Goal: Task Accomplishment & Management: Complete application form

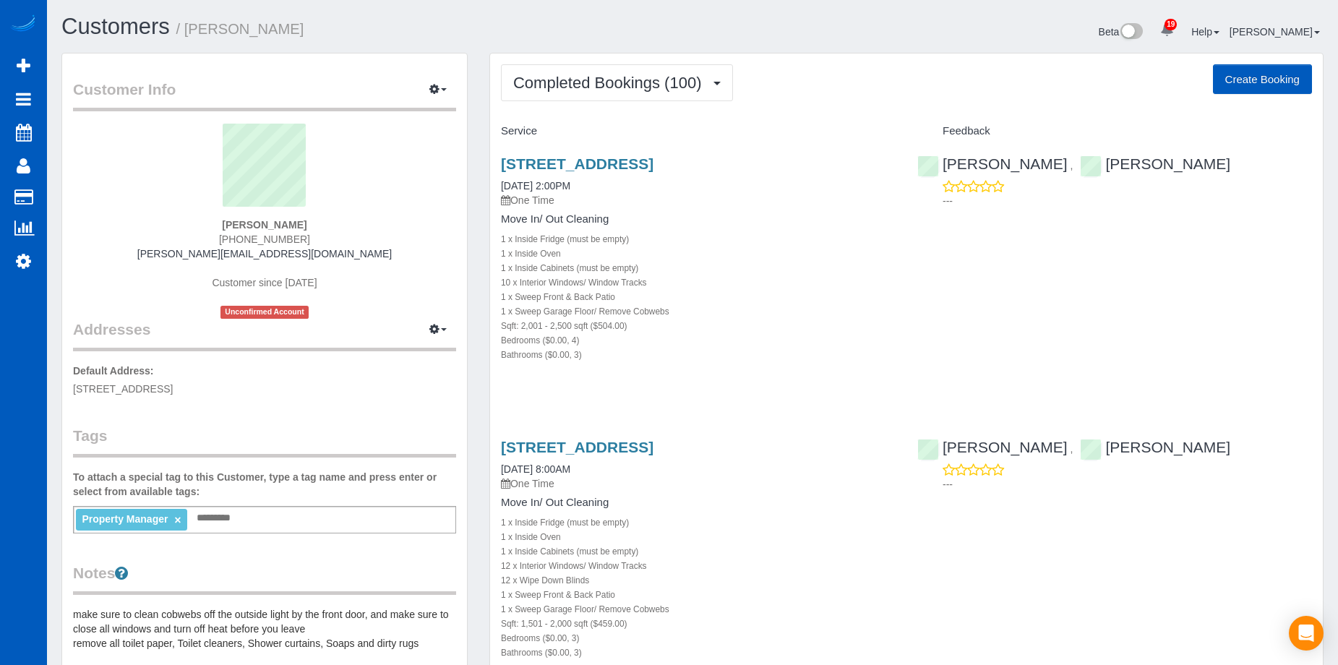
click at [1255, 77] on button "Create Booking" at bounding box center [1262, 79] width 99 height 30
select select "WA"
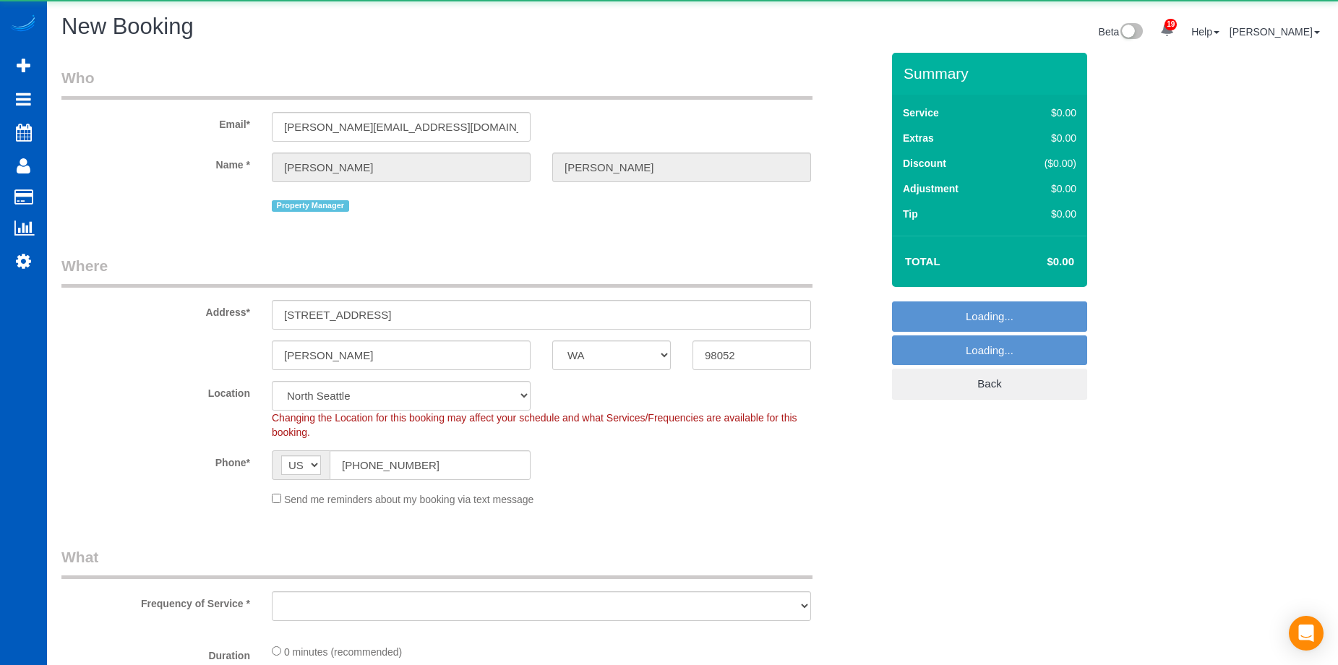
select select "string:[GEOGRAPHIC_DATA]"
select select "199"
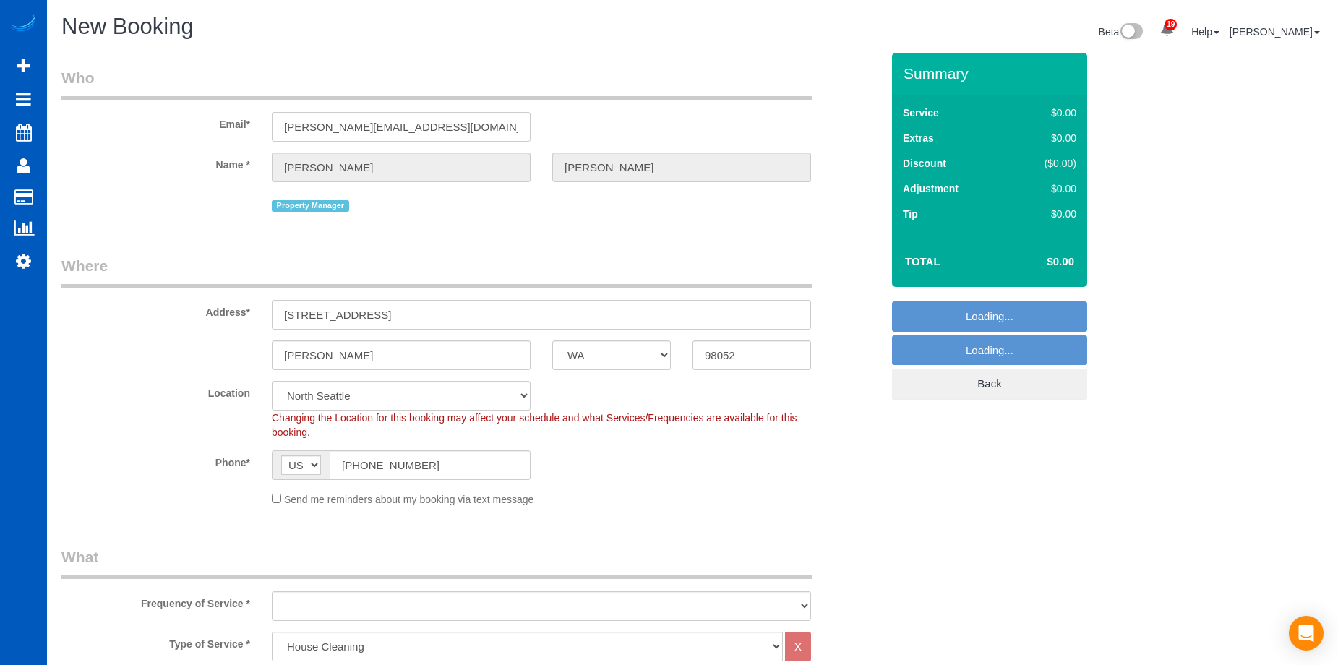
select select "object:4205"
select select "6"
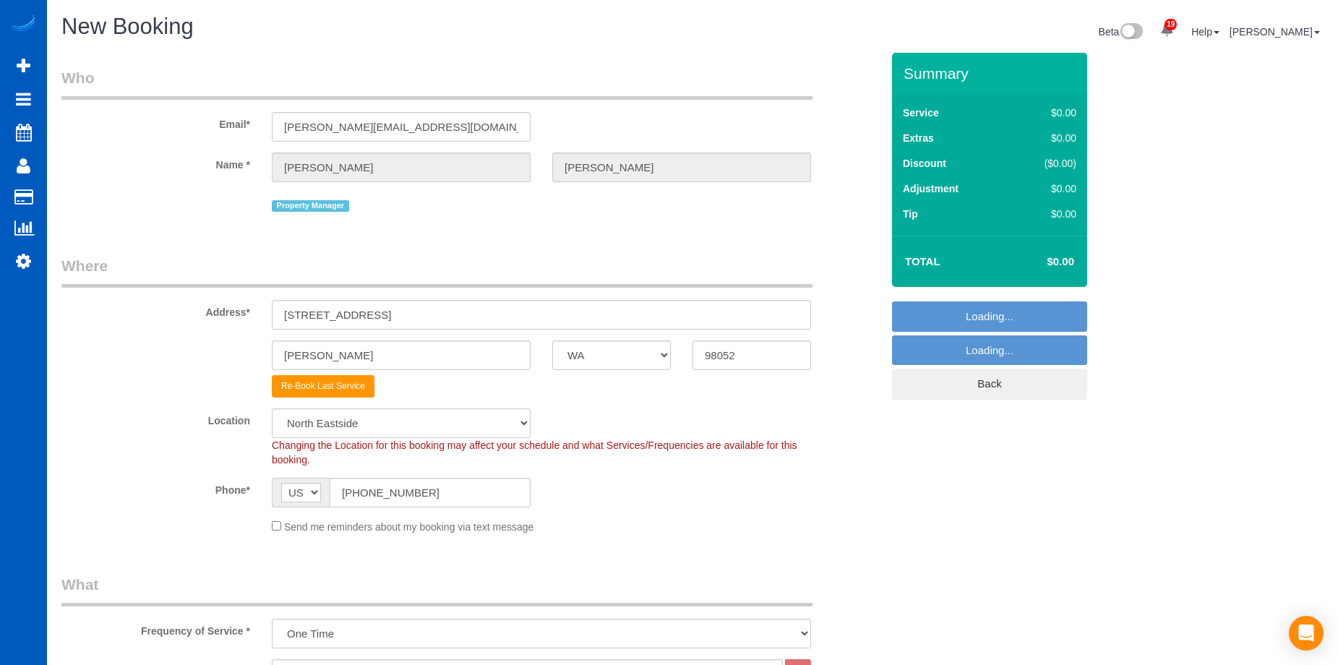
select select "object:4304"
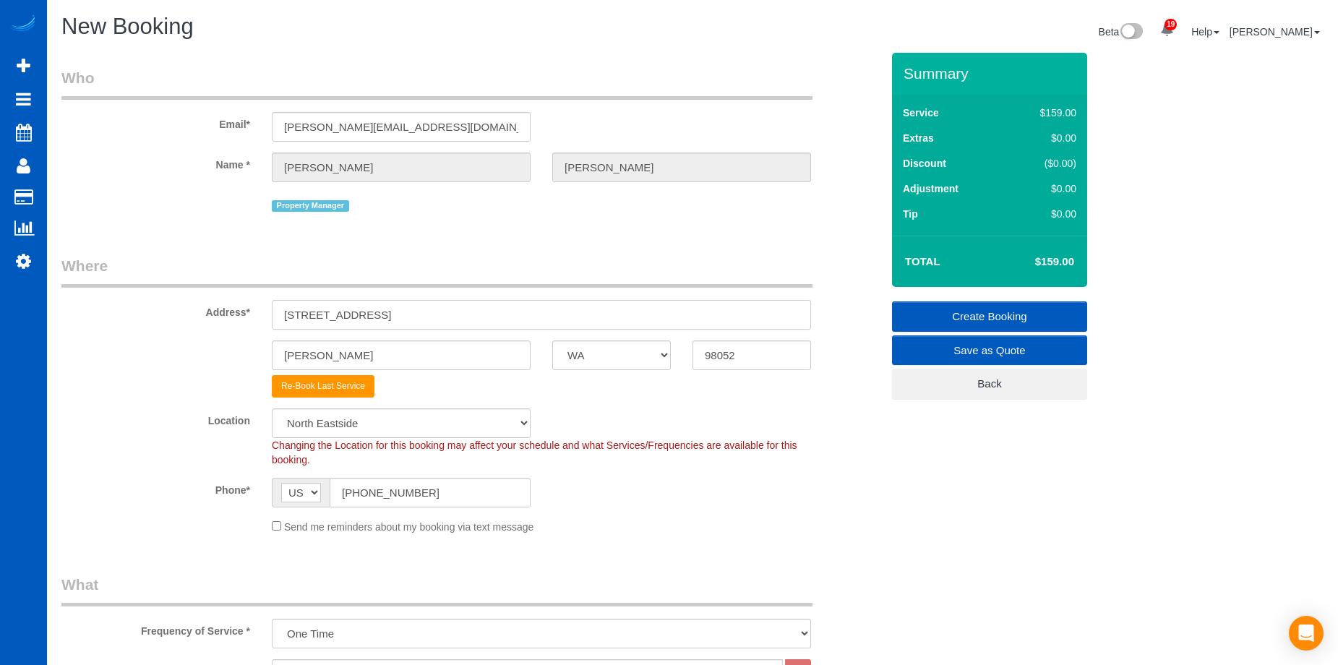
click at [348, 306] on input "[STREET_ADDRESS]" at bounding box center [541, 315] width 539 height 30
drag, startPoint x: 423, startPoint y: 309, endPoint x: 171, endPoint y: 301, distance: 251.6
click at [171, 301] on div "Address* [STREET_ADDRESS]" at bounding box center [471, 292] width 841 height 74
paste input "[STREET_ADDRESS]"
drag, startPoint x: 469, startPoint y: 312, endPoint x: 778, endPoint y: 353, distance: 312.0
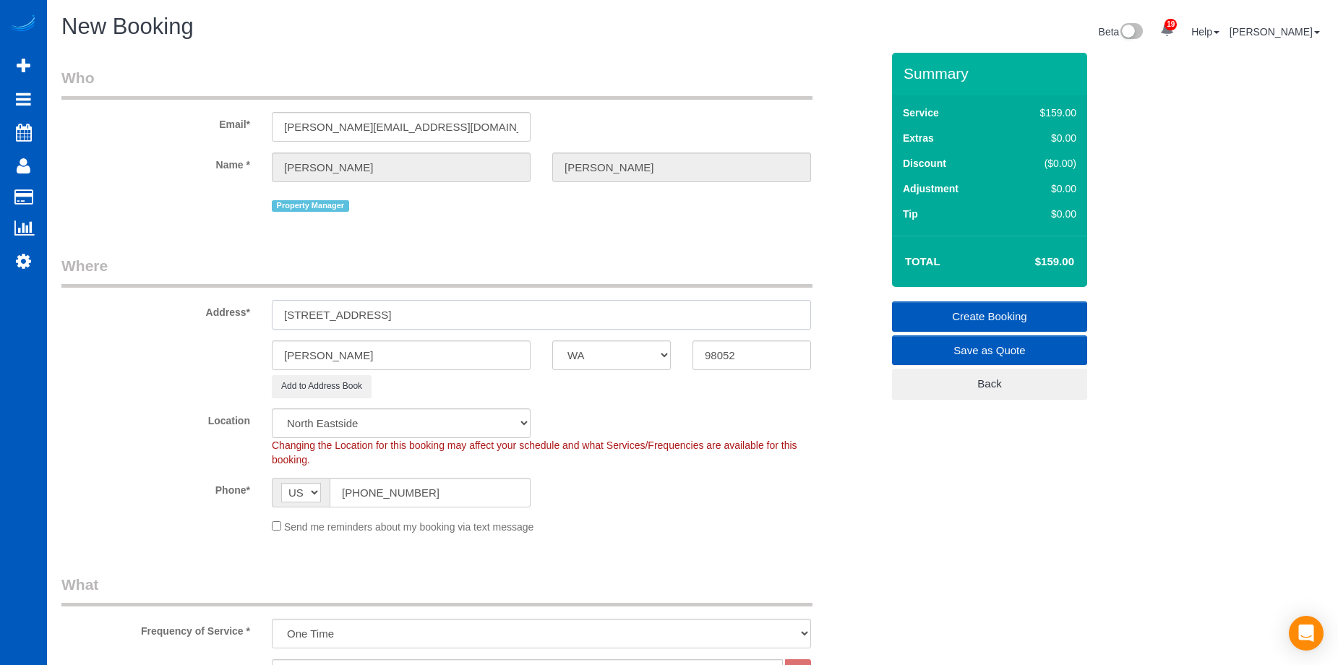
click at [697, 321] on input "[STREET_ADDRESS]" at bounding box center [541, 315] width 539 height 30
type input "[STREET_ADDRESS]"
click at [775, 364] on input "98052" at bounding box center [751, 355] width 119 height 30
drag, startPoint x: 762, startPoint y: 350, endPoint x: 612, endPoint y: 356, distance: 150.4
click at [612, 356] on div "[PERSON_NAME] AK AL AR AZ CA CO CT DC DE [GEOGRAPHIC_DATA] [GEOGRAPHIC_DATA] HI…" at bounding box center [471, 355] width 841 height 30
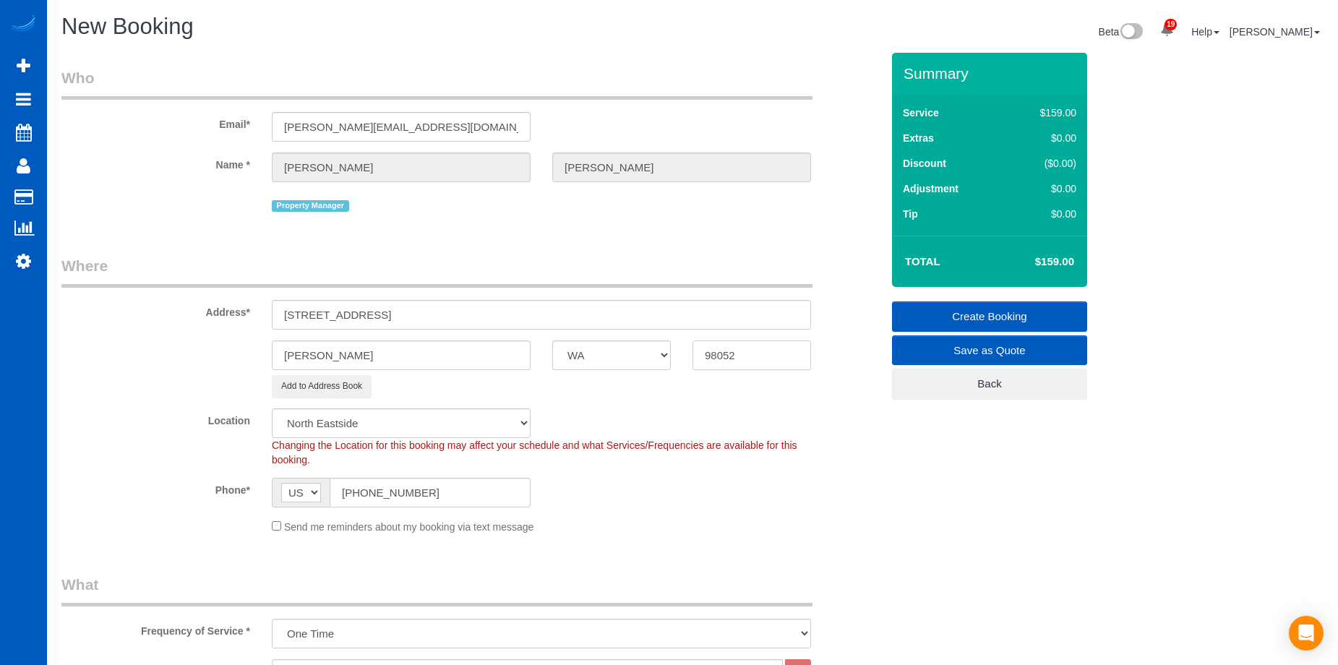
paste input "117"
type input "98117"
drag, startPoint x: 408, startPoint y: 314, endPoint x: 441, endPoint y: 317, distance: 33.4
click at [441, 317] on input "[STREET_ADDRESS]" at bounding box center [541, 315] width 539 height 30
type input "[STREET_ADDRESS]"
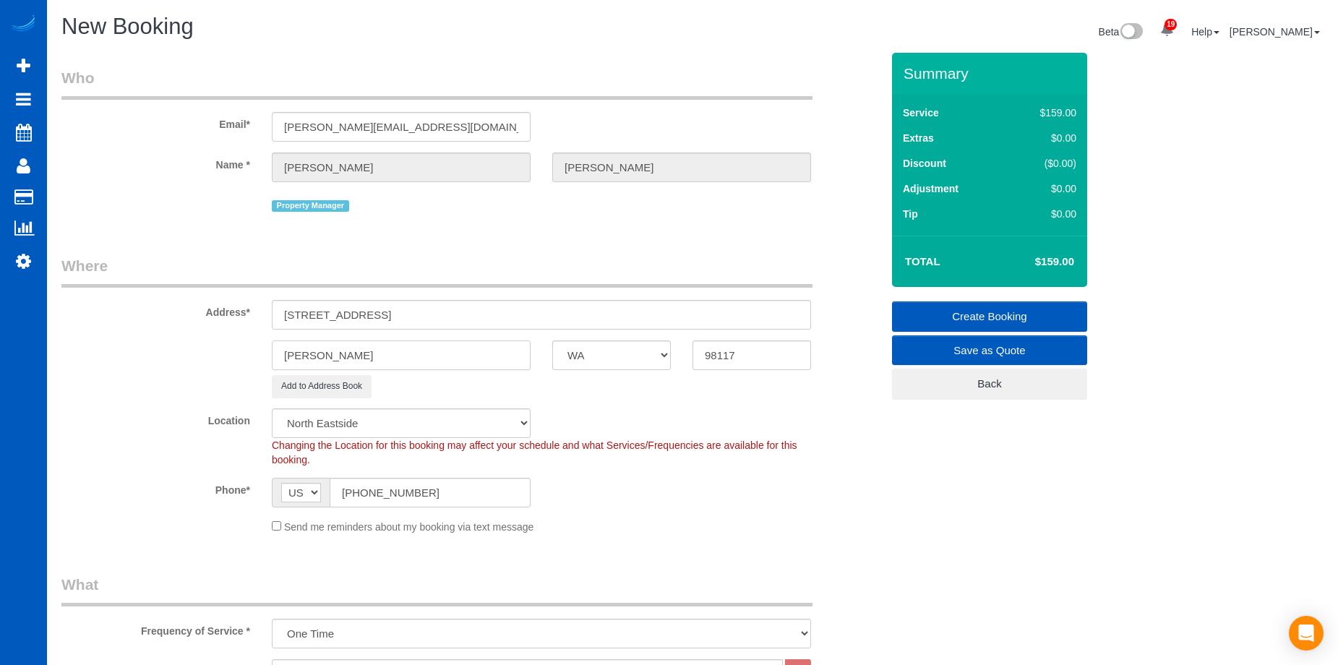
click at [382, 357] on input "[PERSON_NAME]" at bounding box center [401, 355] width 259 height 30
select select "1"
drag, startPoint x: 387, startPoint y: 353, endPoint x: 293, endPoint y: 335, distance: 95.7
click at [223, 337] on sui-booking-address "Address* [STREET_ADDRESS] [GEOGRAPHIC_DATA] AK AL AR AZ CA CO CT DC DE [GEOGRAP…" at bounding box center [471, 326] width 820 height 142
paste input "[GEOGRAPHIC_DATA]"
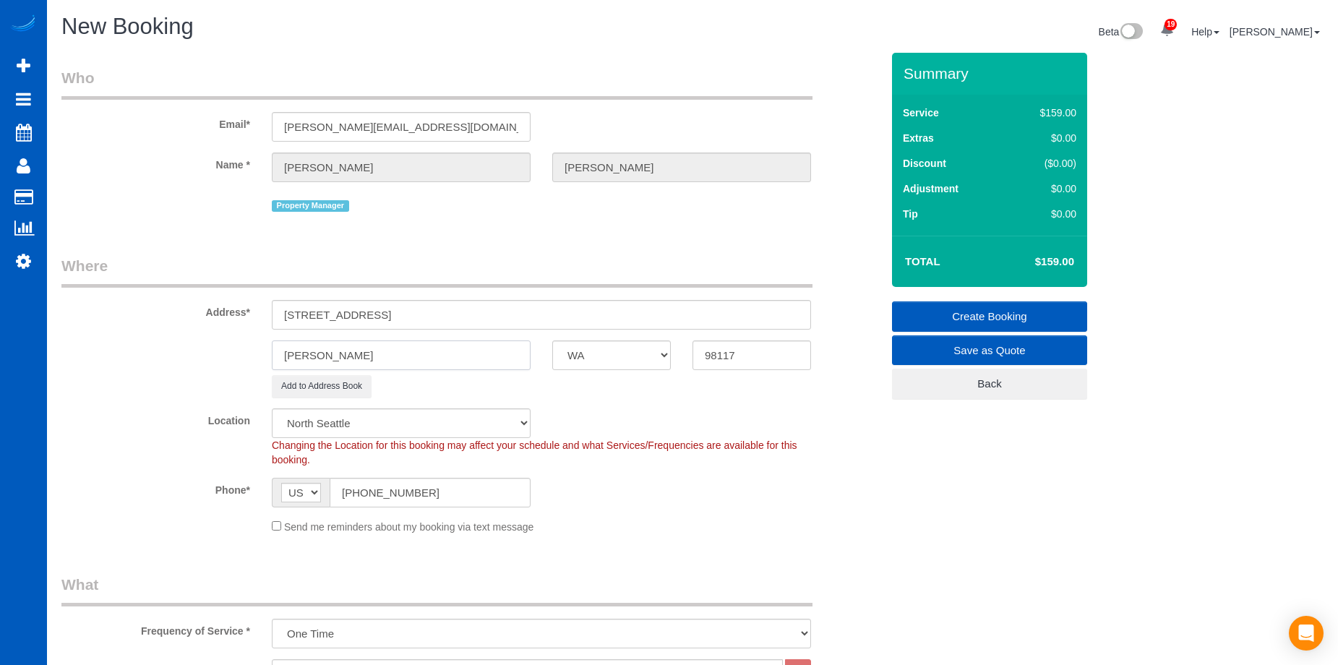
type input "[GEOGRAPHIC_DATA]"
select select "object:4490"
type input "[GEOGRAPHIC_DATA]"
drag, startPoint x: 400, startPoint y: 316, endPoint x: 530, endPoint y: 314, distance: 130.1
click at [530, 314] on input "[STREET_ADDRESS]" at bounding box center [541, 315] width 539 height 30
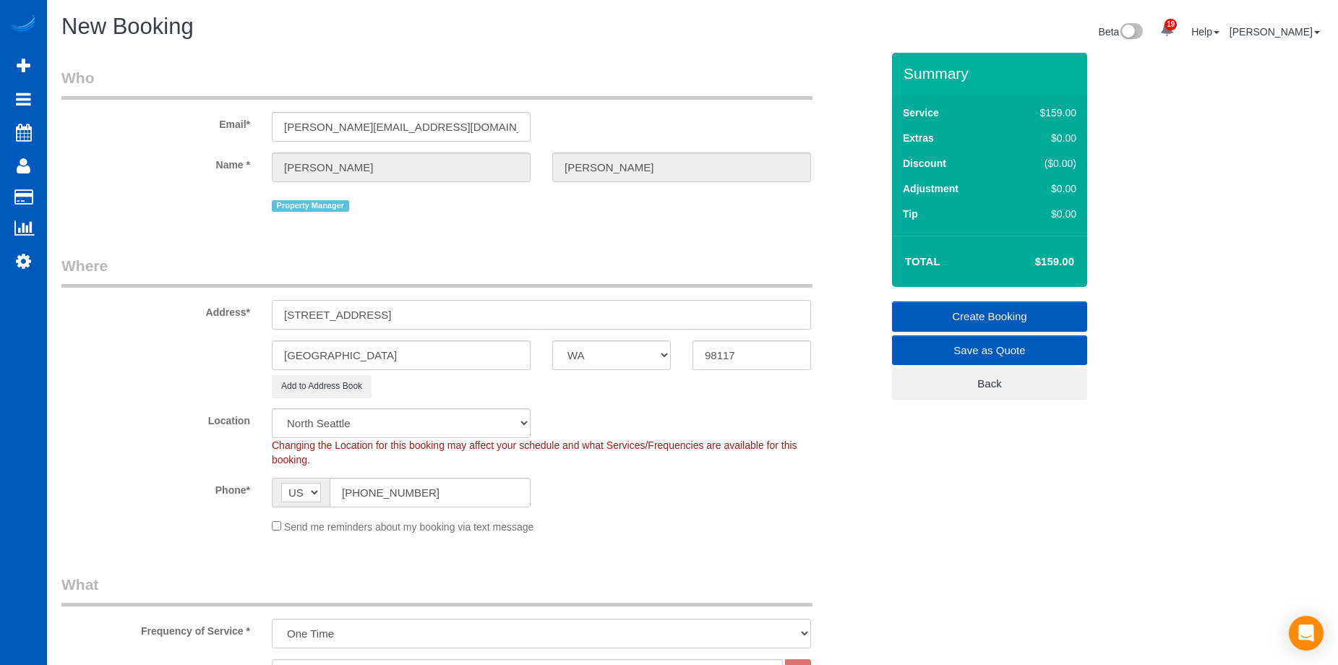
type input "[STREET_ADDRESS]"
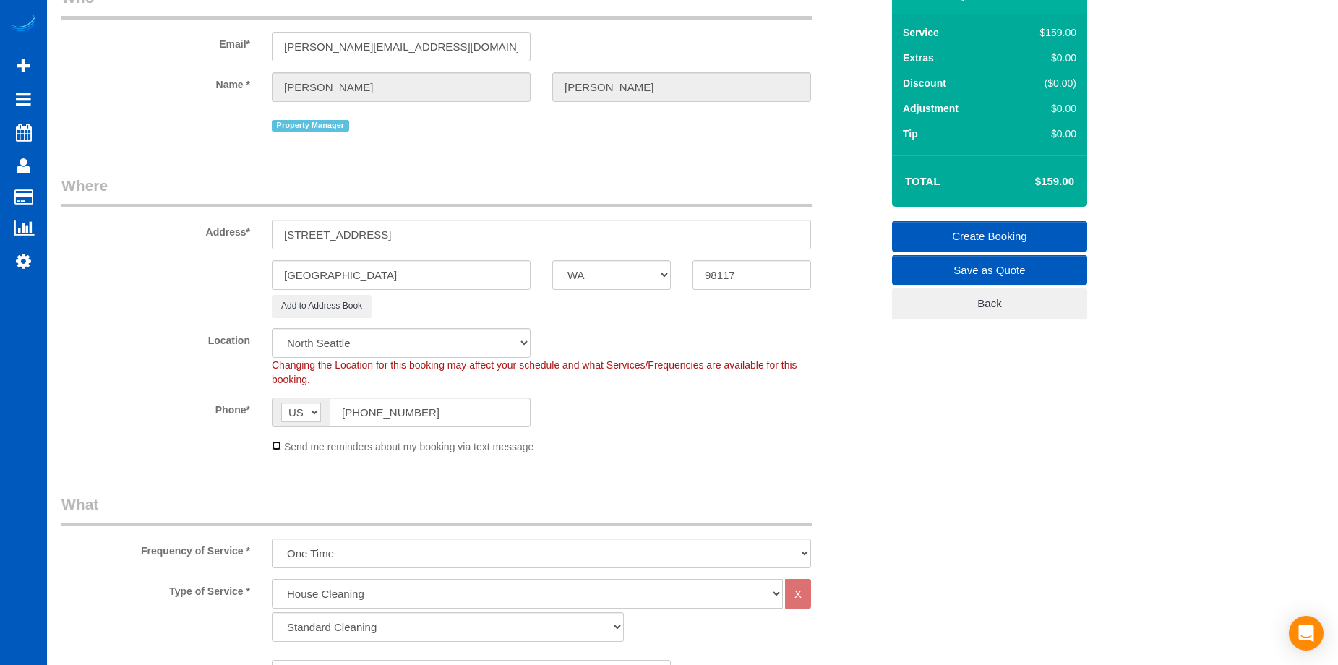
scroll to position [289, 0]
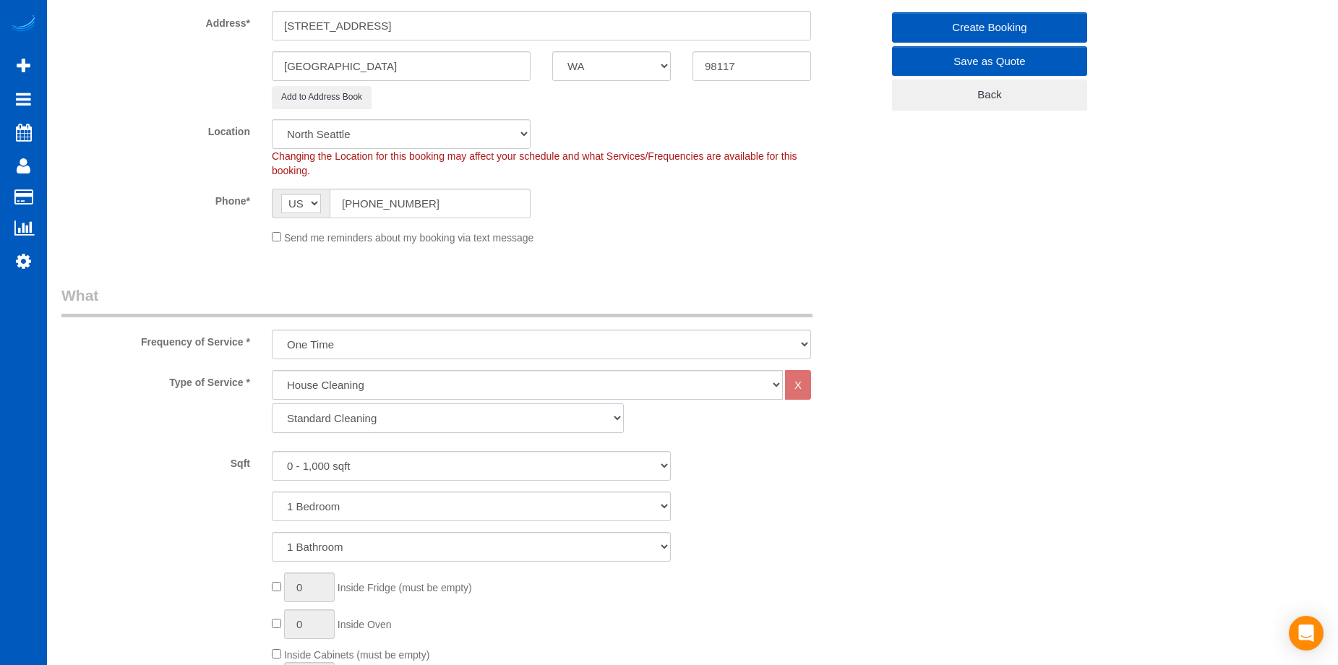
click at [435, 421] on select "Standard Cleaning Deep Cleaning Move In/ Out Cleaning" at bounding box center [448, 418] width 352 height 30
select select "368"
click at [272, 403] on select "Standard Cleaning Deep Cleaning Move In/ Out Cleaning" at bounding box center [448, 418] width 352 height 30
click at [431, 463] on select "0 - 1,000 sqft 1,001 - 1,500 sqft 1,501 - 2,000 sqft 2,001 - 2,500 sqft 2,501 -…" at bounding box center [471, 466] width 399 height 30
click at [441, 465] on select "0 - 1,000 sqft 1,001 - 1,500 sqft 1,501 - 2,000 sqft 2,001 - 2,500 sqft 2,501 -…" at bounding box center [471, 466] width 399 height 30
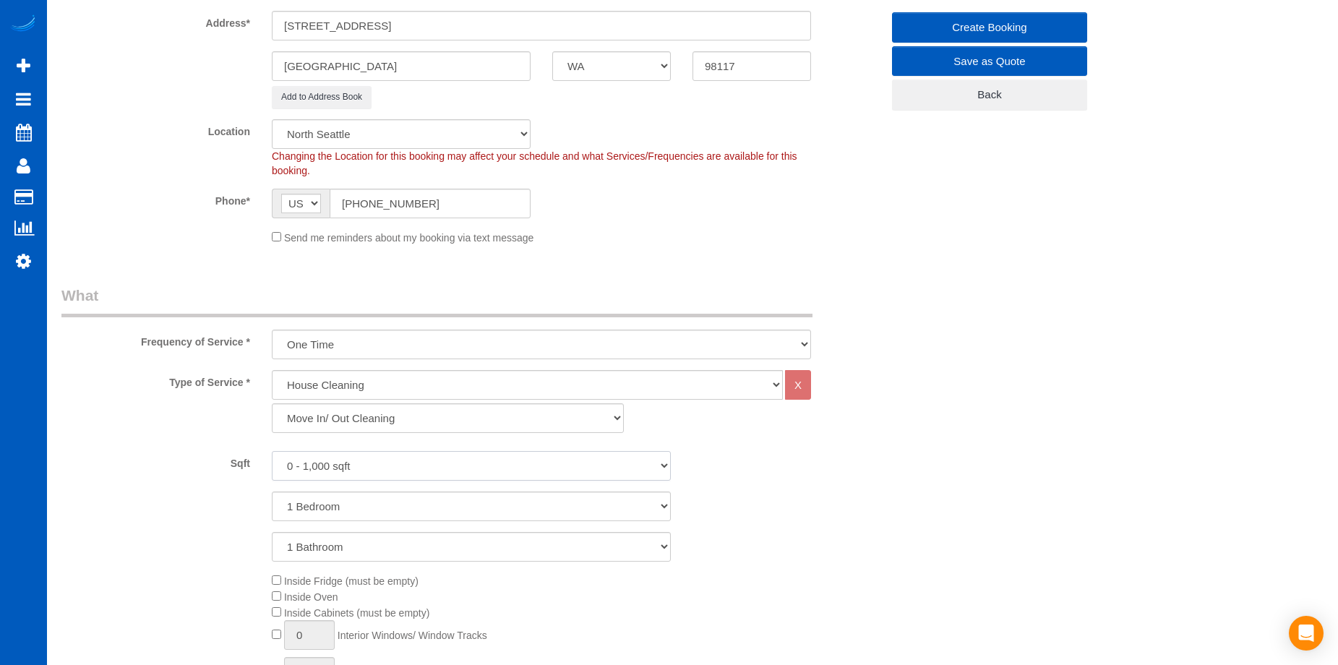
select select "1001"
click at [272, 451] on select "0 - 1,000 sqft 1,001 - 1,500 sqft 1,501 - 2,000 sqft 2,001 - 2,500 sqft 2,501 -…" at bounding box center [471, 466] width 399 height 30
click at [429, 498] on select "1 Bedroom 2 Bedrooms 3 Bedrooms 4 Bedrooms 5 Bedrooms 6 Bedrooms 7 Bedrooms" at bounding box center [471, 506] width 399 height 30
select select "3"
click at [272, 491] on select "1 Bedroom 2 Bedrooms 3 Bedrooms 4 Bedrooms 5 Bedrooms 6 Bedrooms 7 Bedrooms" at bounding box center [471, 506] width 399 height 30
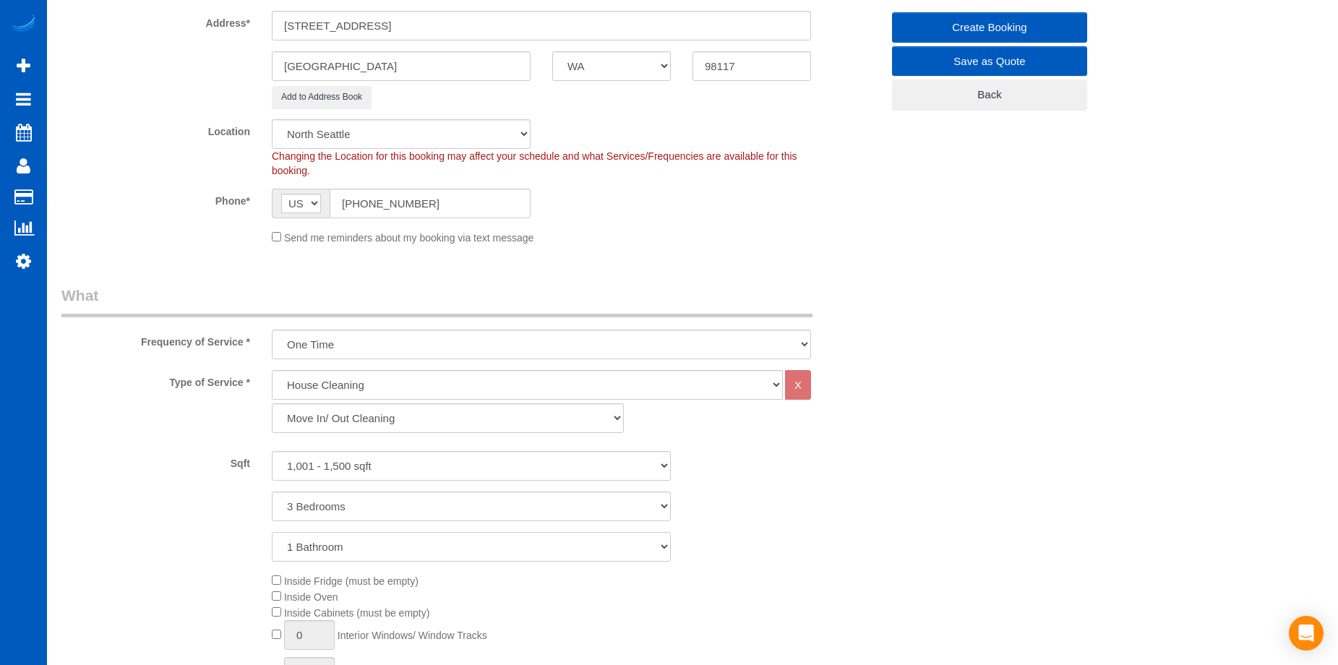
click at [415, 546] on select "1 Bathroom 2 Bathrooms 3 Bathrooms 4 Bathrooms 5 Bathrooms 6 Bathrooms 7 Bathro…" at bounding box center [471, 547] width 399 height 30
select select "3"
click at [272, 532] on select "1 Bathroom 2 Bathrooms 3 Bathrooms 4 Bathrooms 5 Bathrooms 6 Bathrooms 7 Bathro…" at bounding box center [471, 547] width 399 height 30
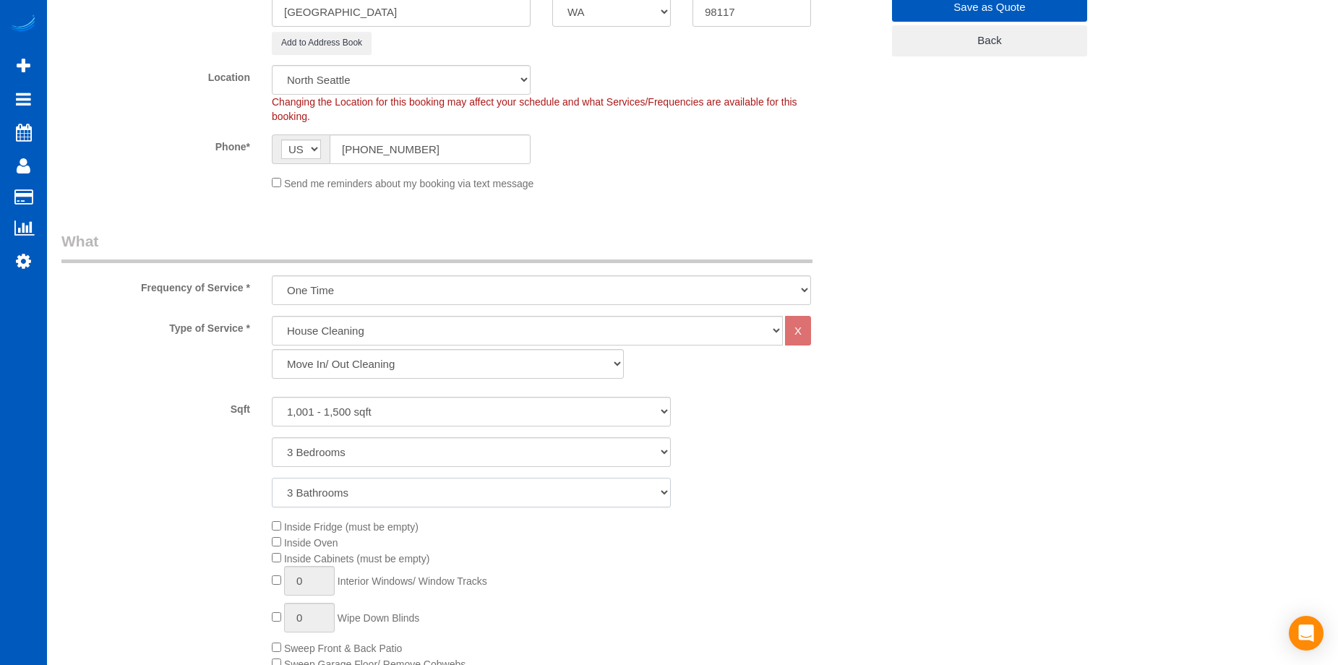
scroll to position [578, 0]
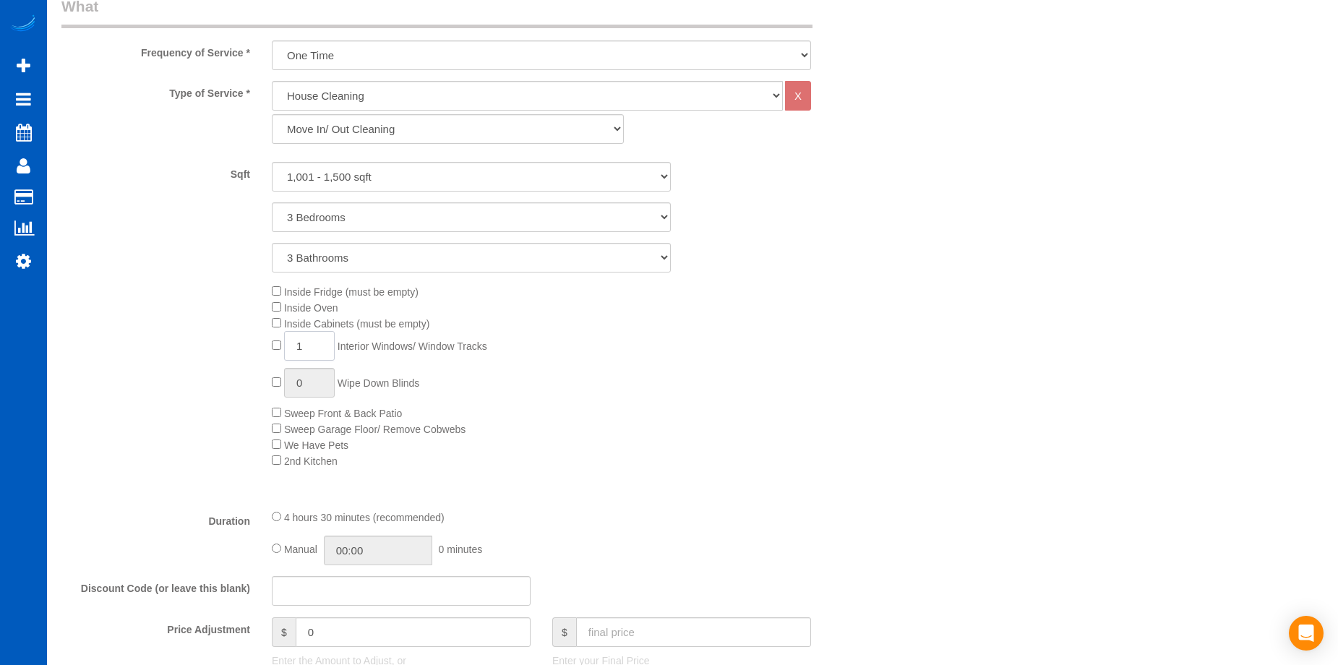
click at [311, 346] on input "1" at bounding box center [309, 346] width 51 height 30
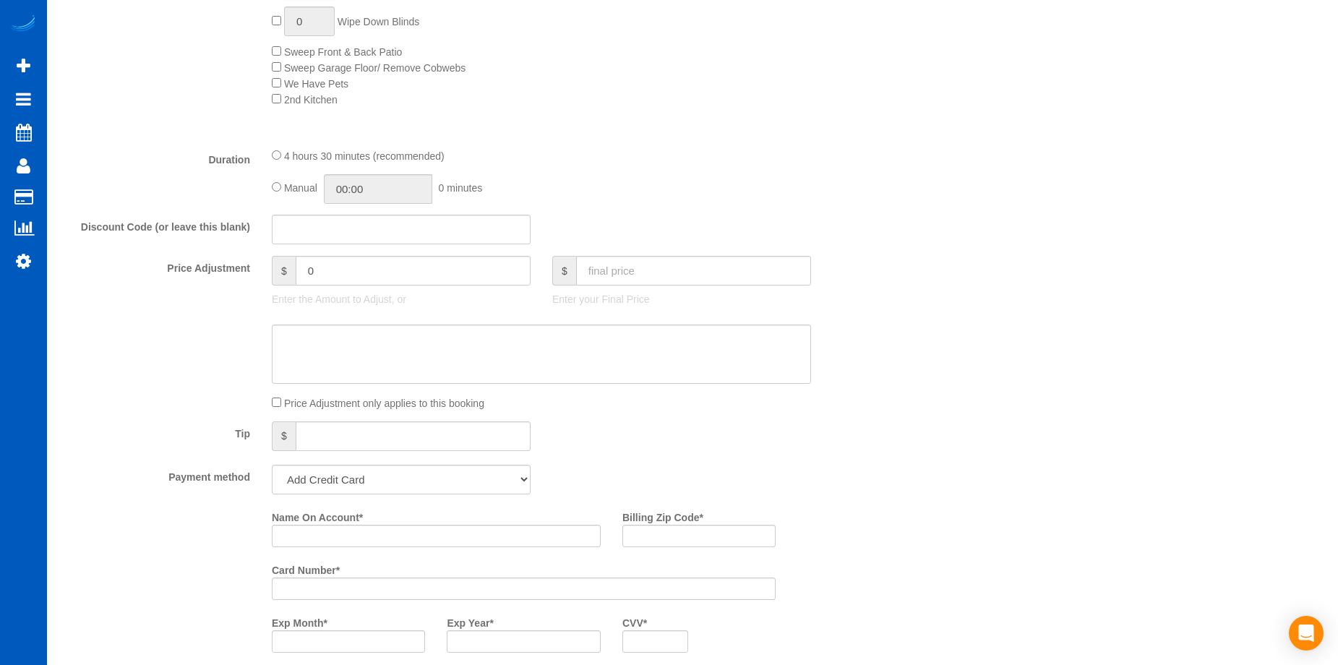
scroll to position [1012, 0]
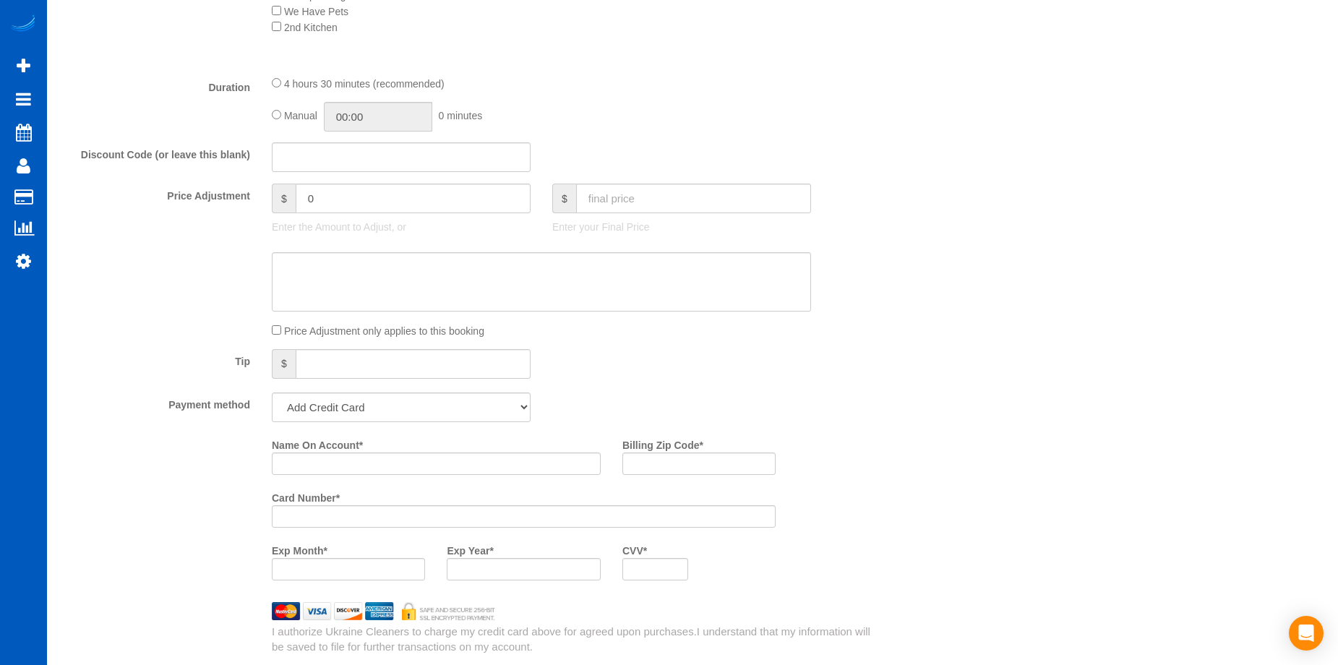
type input "11"
click at [424, 402] on select "Add Credit Card Cash Check Paypal" at bounding box center [401, 407] width 259 height 30
select select "string:cash"
click at [272, 392] on select "Add Credit Card Cash Check Paypal" at bounding box center [401, 407] width 259 height 30
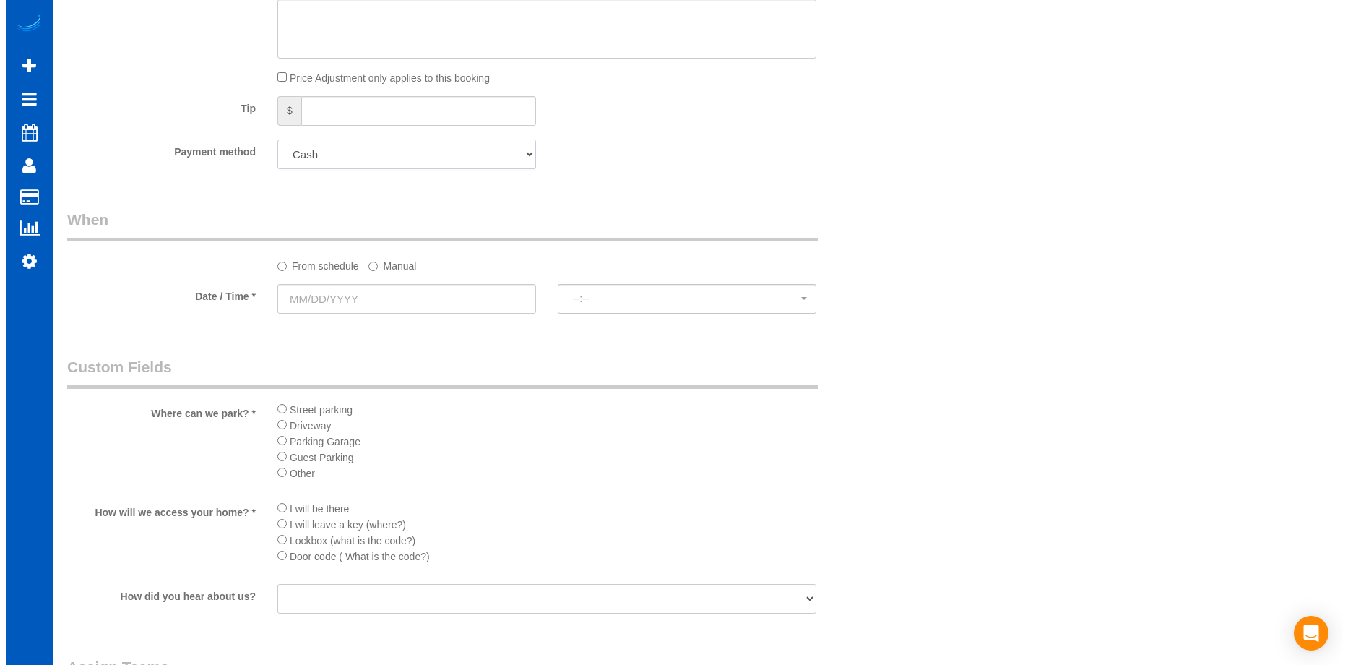
scroll to position [1373, 0]
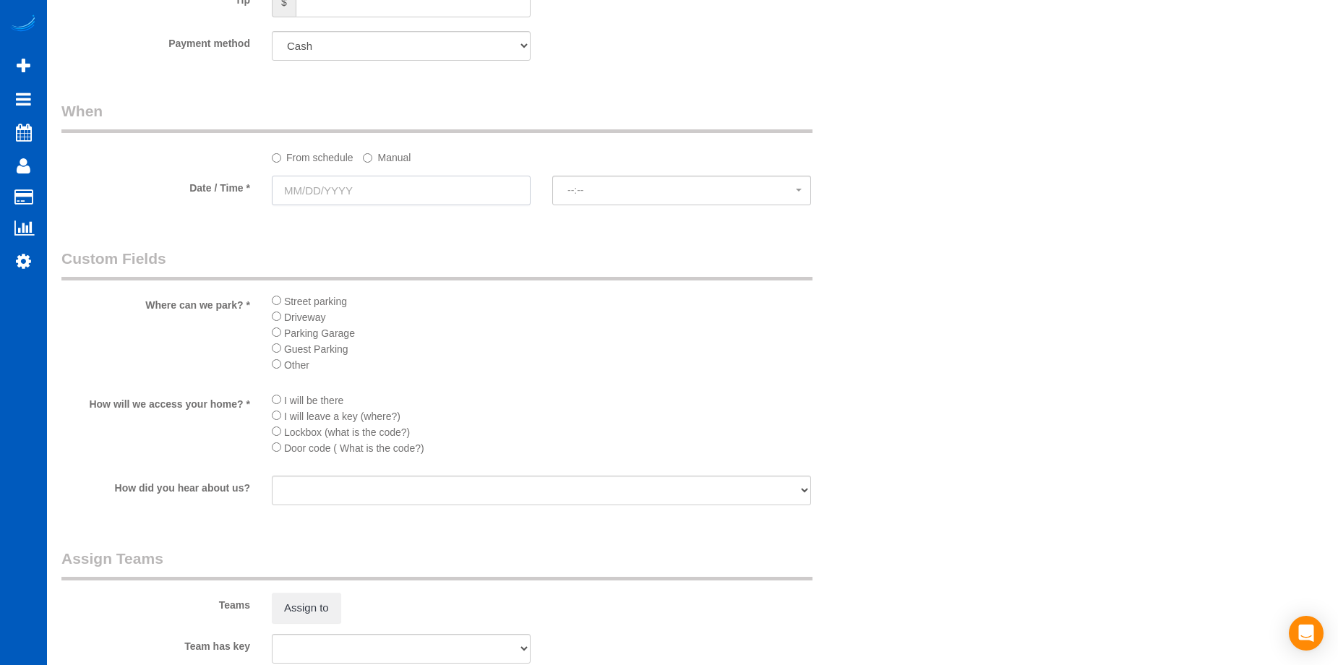
click at [465, 187] on input "text" at bounding box center [401, 191] width 259 height 30
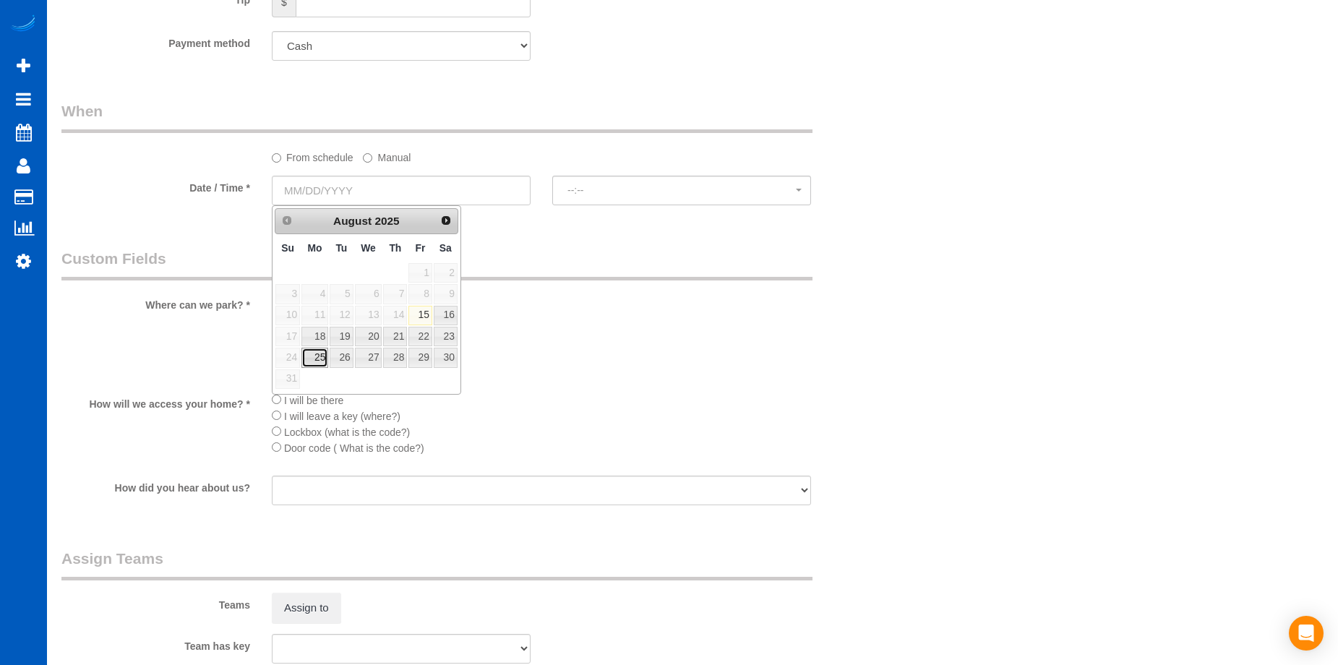
click at [321, 363] on link "25" at bounding box center [314, 358] width 27 height 20
type input "[DATE]"
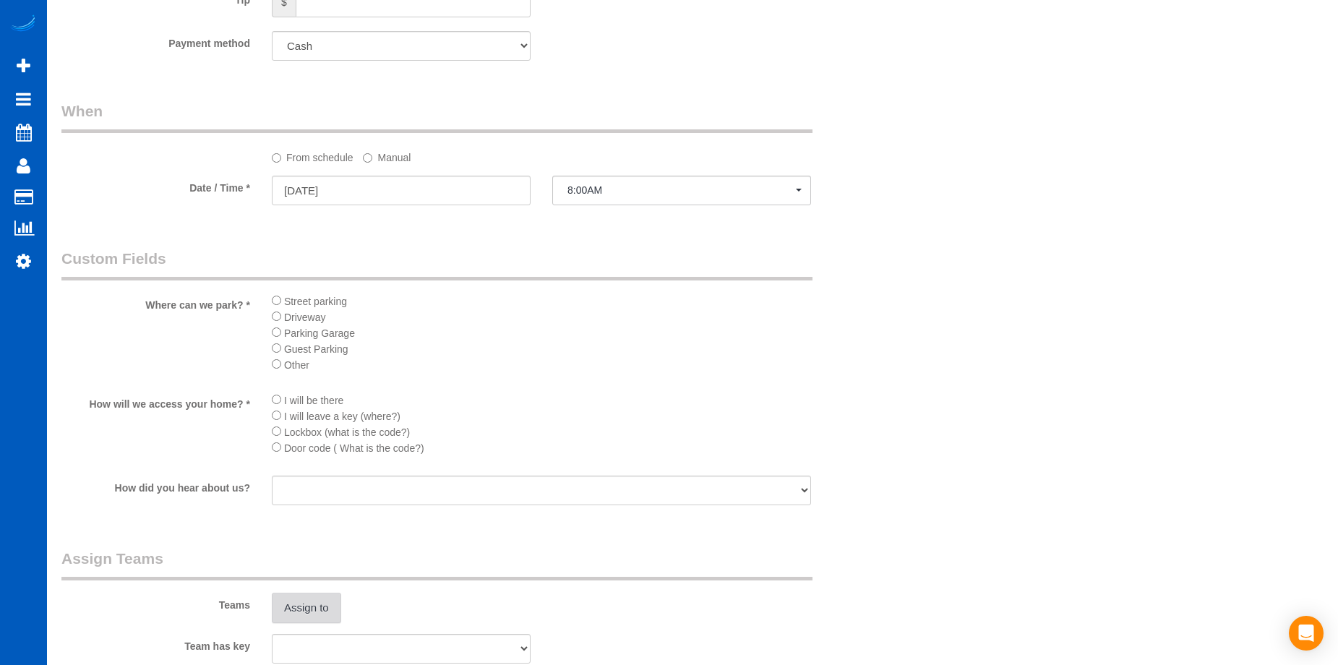
click at [305, 617] on button "Assign to" at bounding box center [306, 608] width 69 height 30
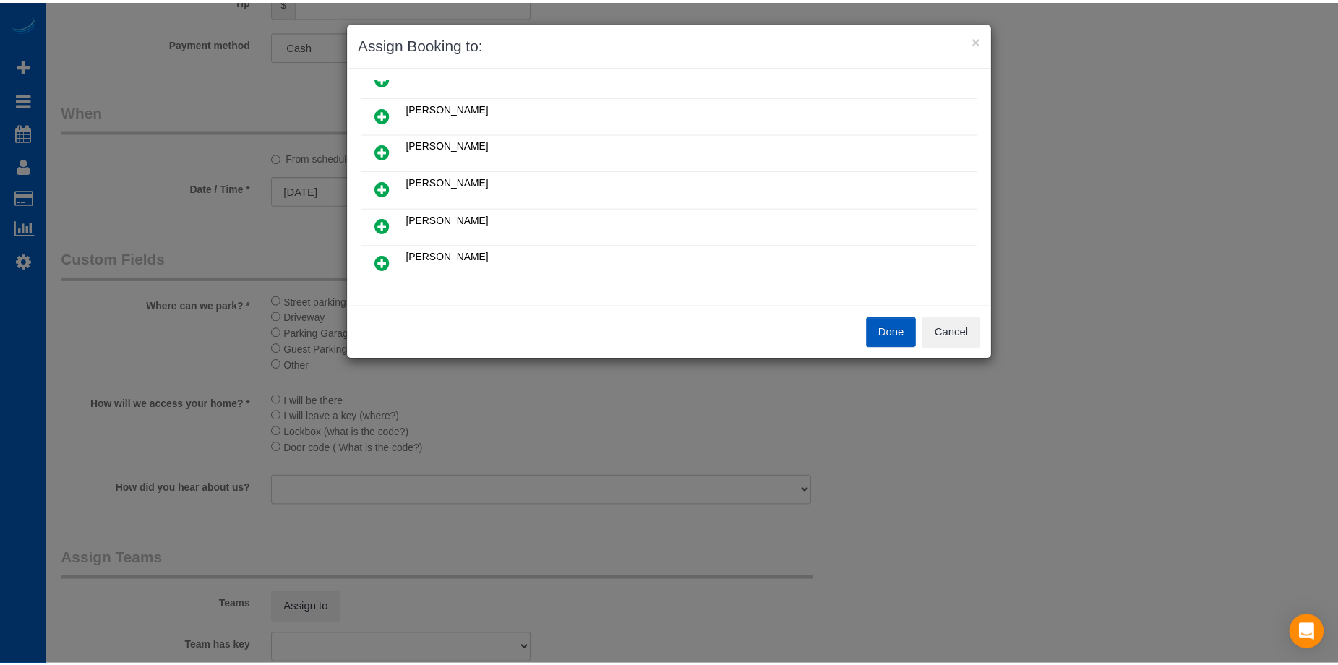
scroll to position [72, 0]
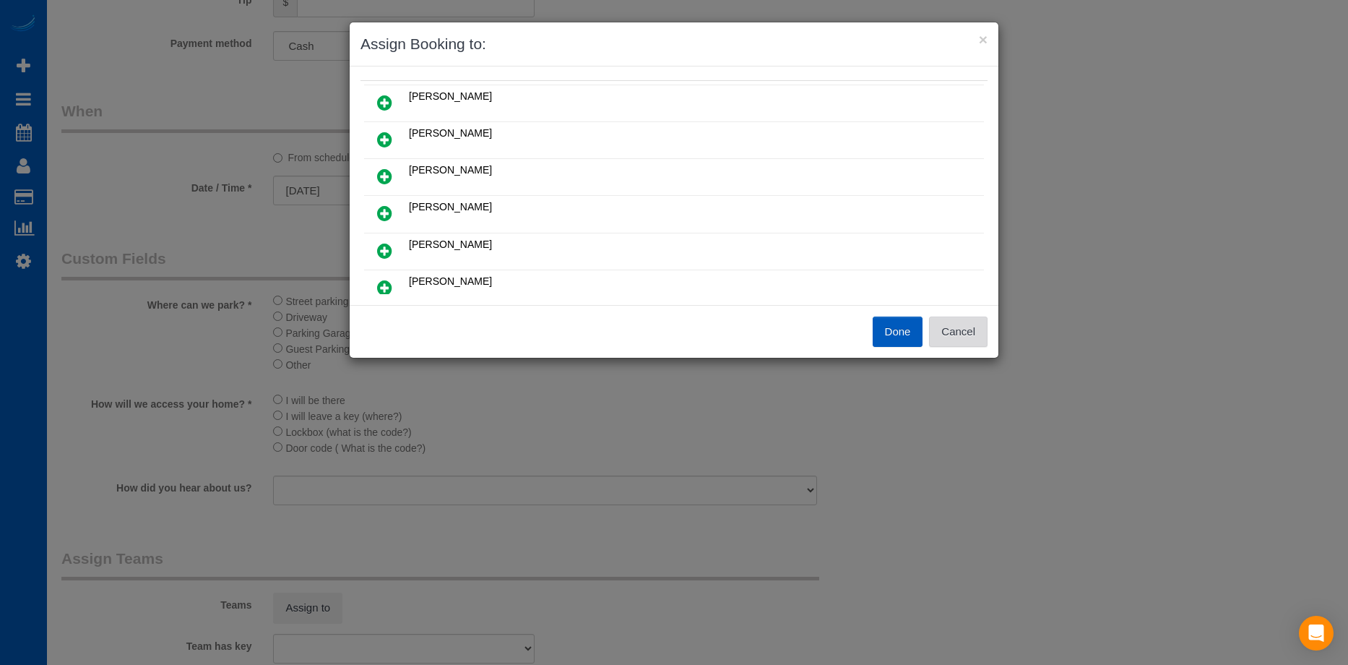
drag, startPoint x: 977, startPoint y: 329, endPoint x: 919, endPoint y: 331, distance: 57.9
click at [976, 329] on button "Cancel" at bounding box center [958, 332] width 59 height 30
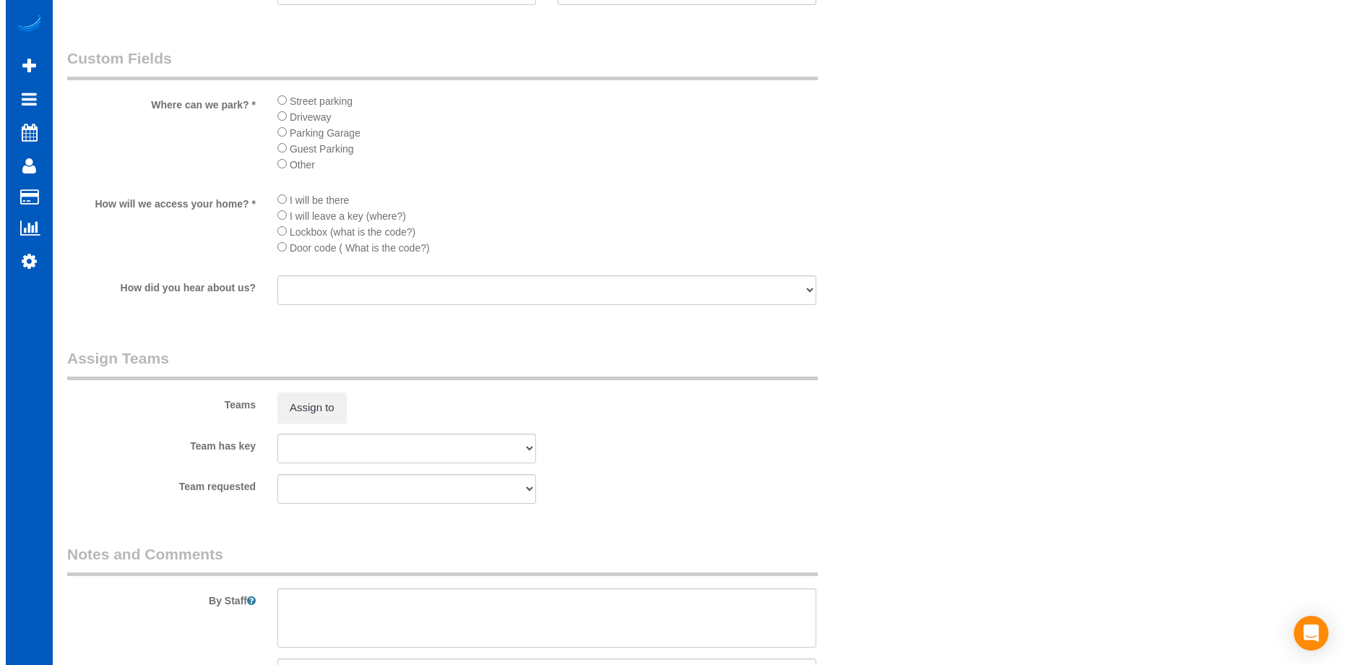
scroll to position [1590, 0]
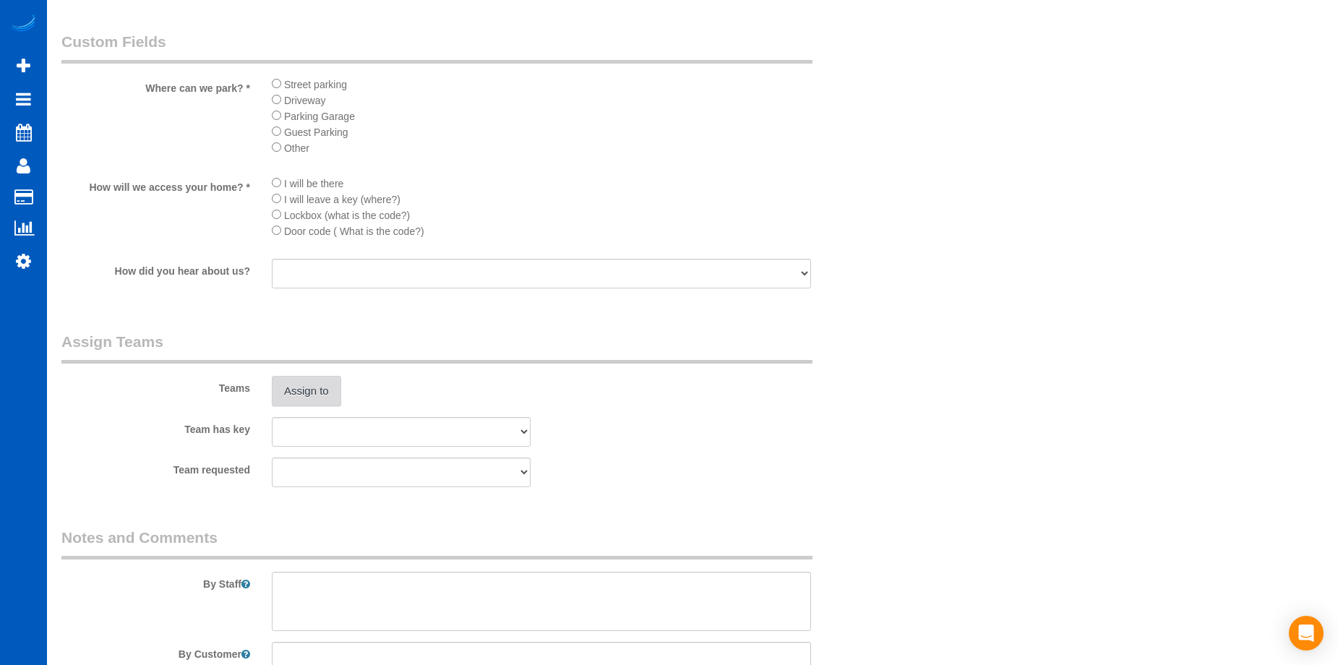
click at [302, 391] on button "Assign to" at bounding box center [306, 391] width 69 height 30
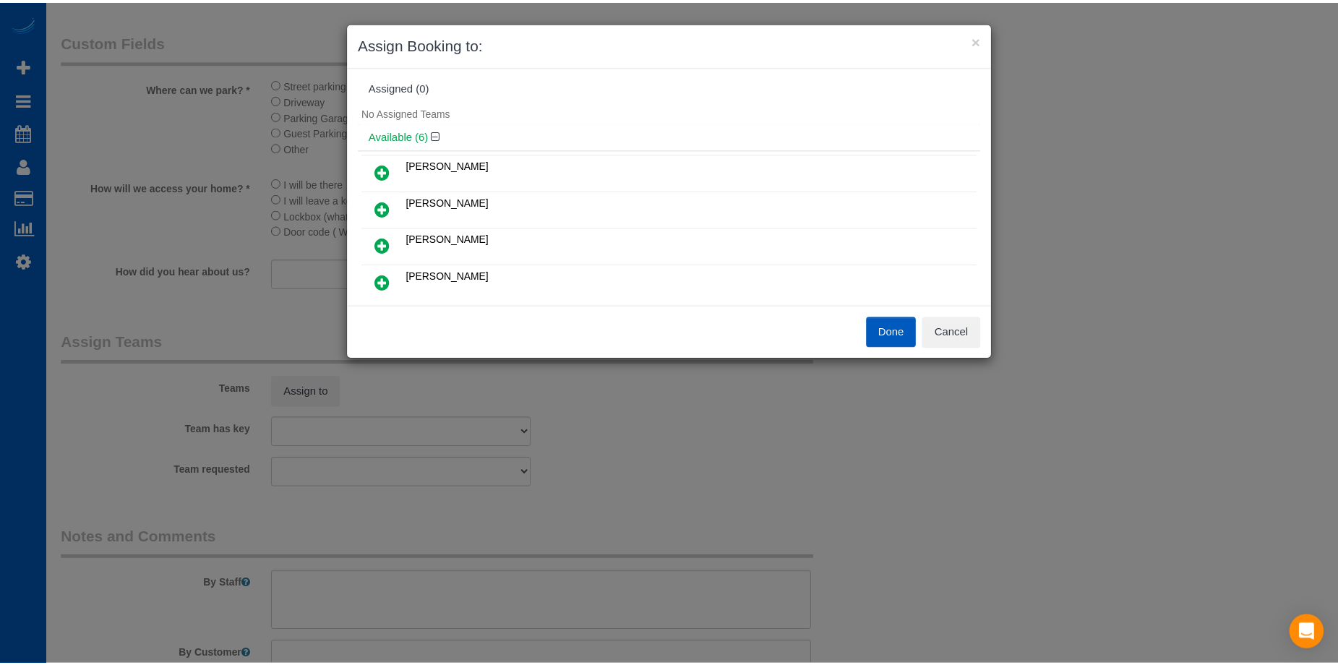
scroll to position [0, 0]
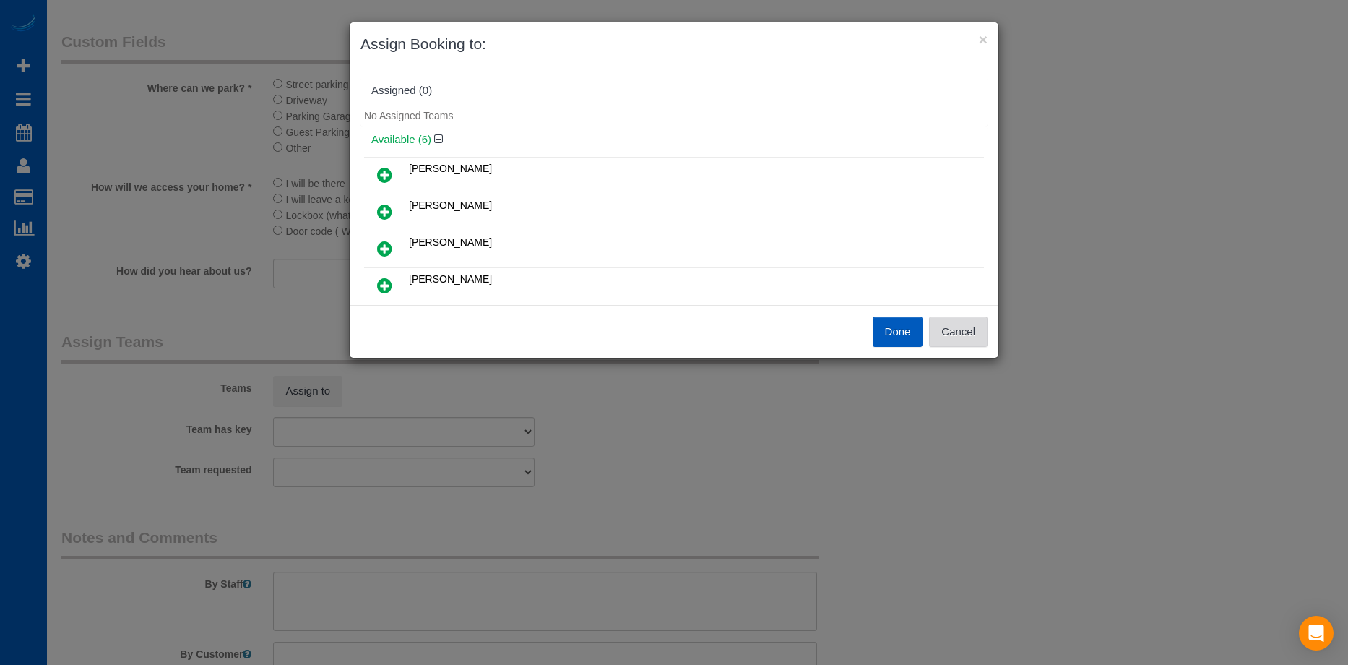
click at [970, 330] on button "Cancel" at bounding box center [958, 332] width 59 height 30
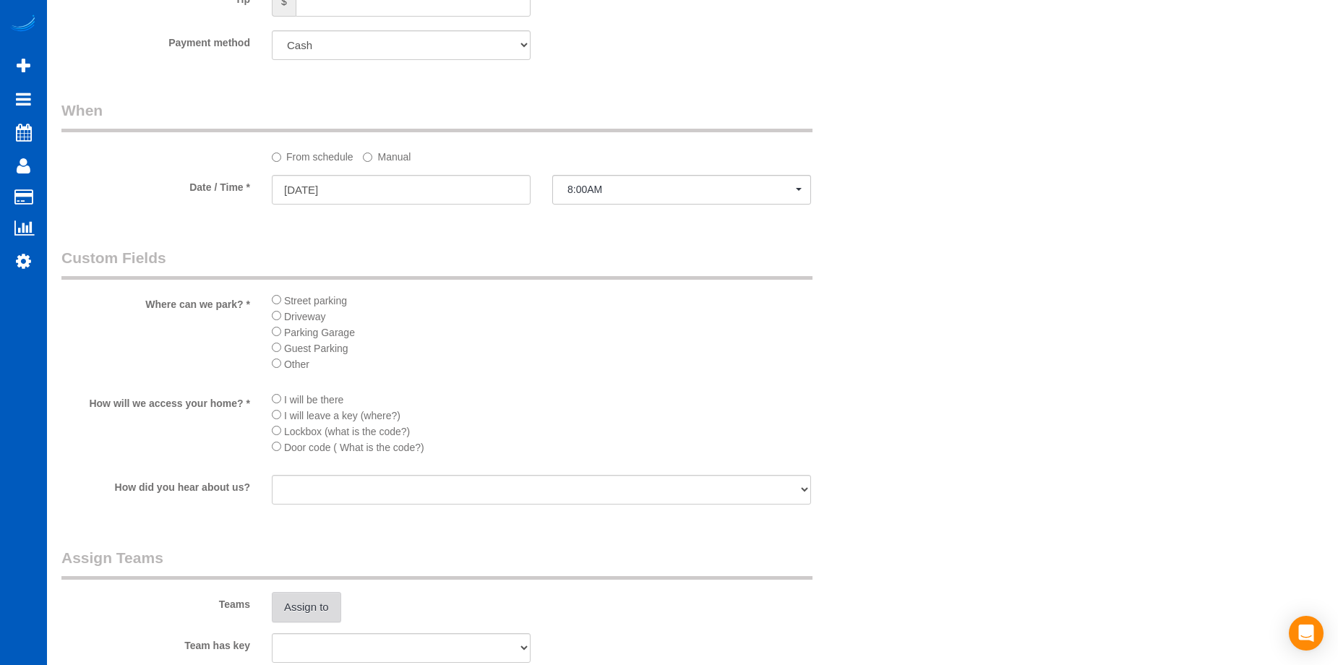
scroll to position [1373, 0]
click at [609, 190] on span "8:00AM" at bounding box center [681, 190] width 228 height 12
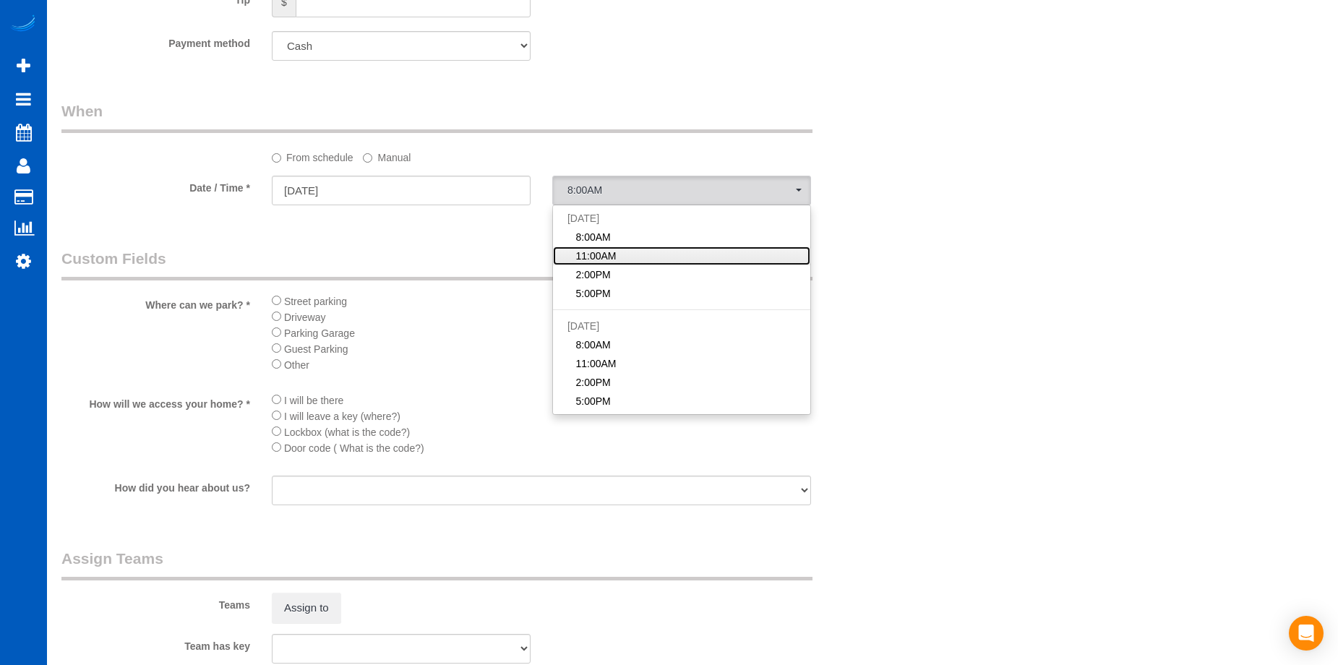
click at [641, 257] on link "11:00AM" at bounding box center [681, 255] width 257 height 19
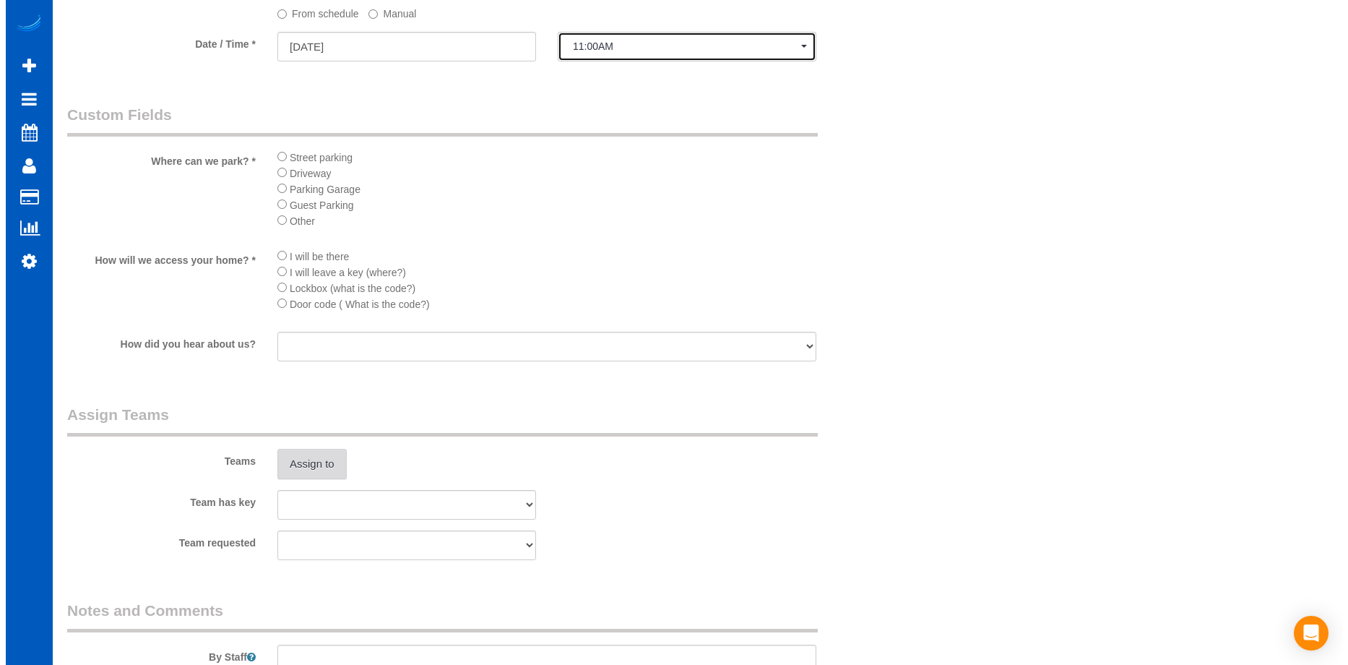
scroll to position [1518, 0]
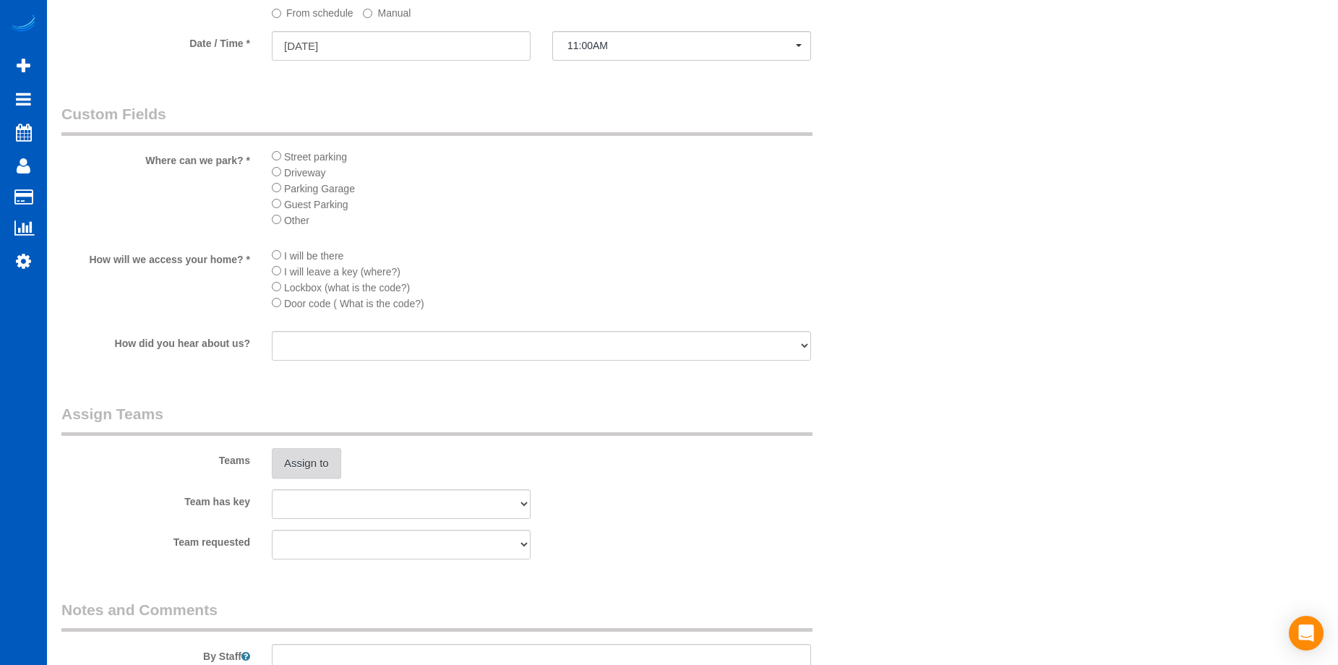
click at [319, 465] on button "Assign to" at bounding box center [306, 463] width 69 height 30
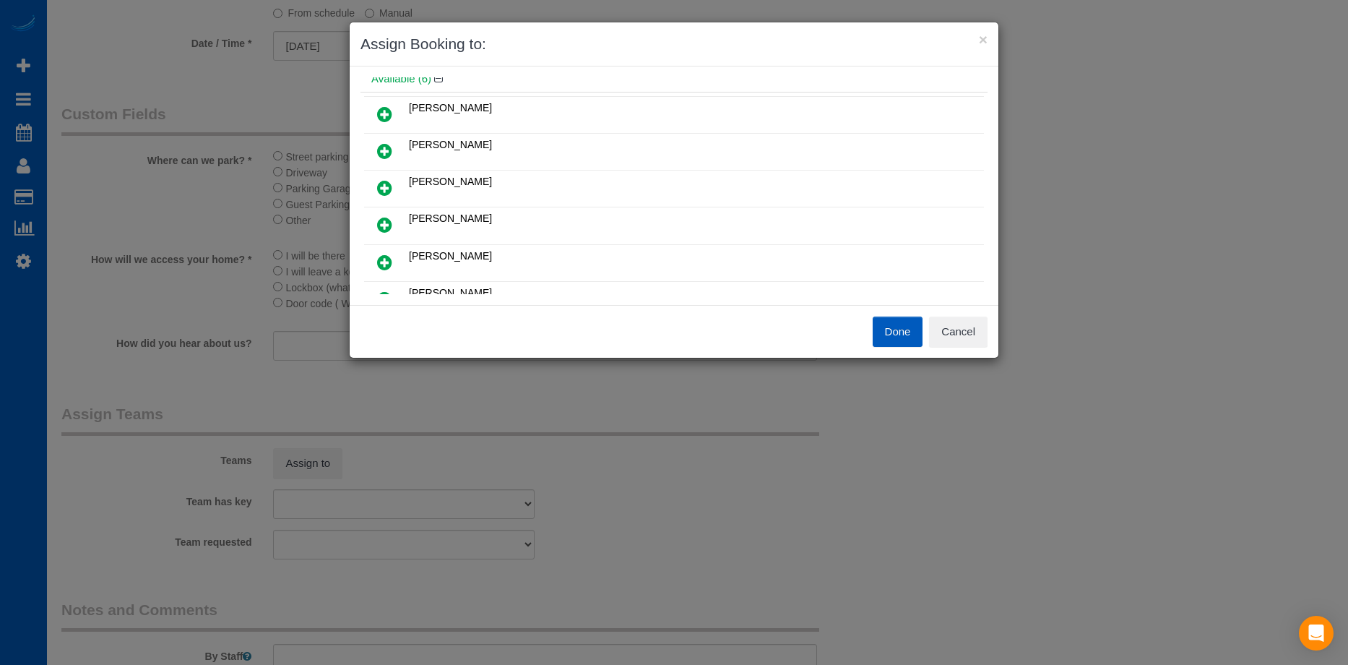
scroll to position [145, 0]
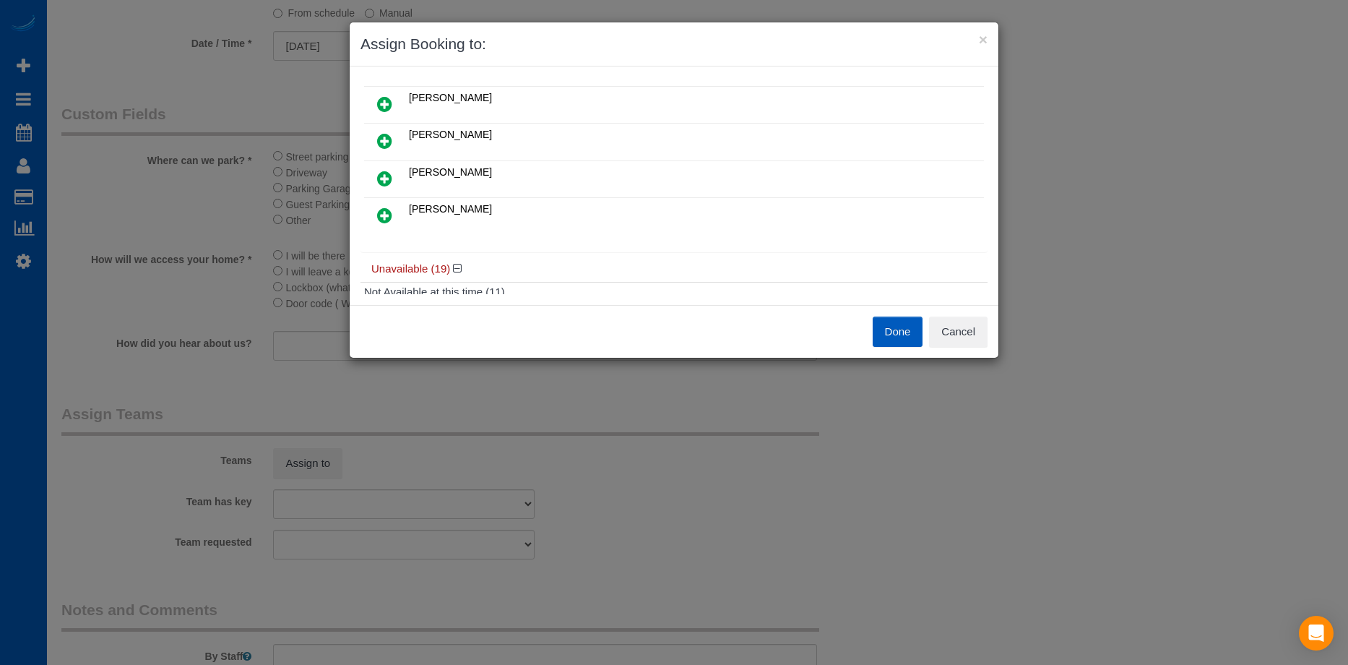
click at [977, 357] on div "Done Cancel" at bounding box center [674, 331] width 649 height 53
click at [980, 343] on button "Cancel" at bounding box center [958, 332] width 59 height 30
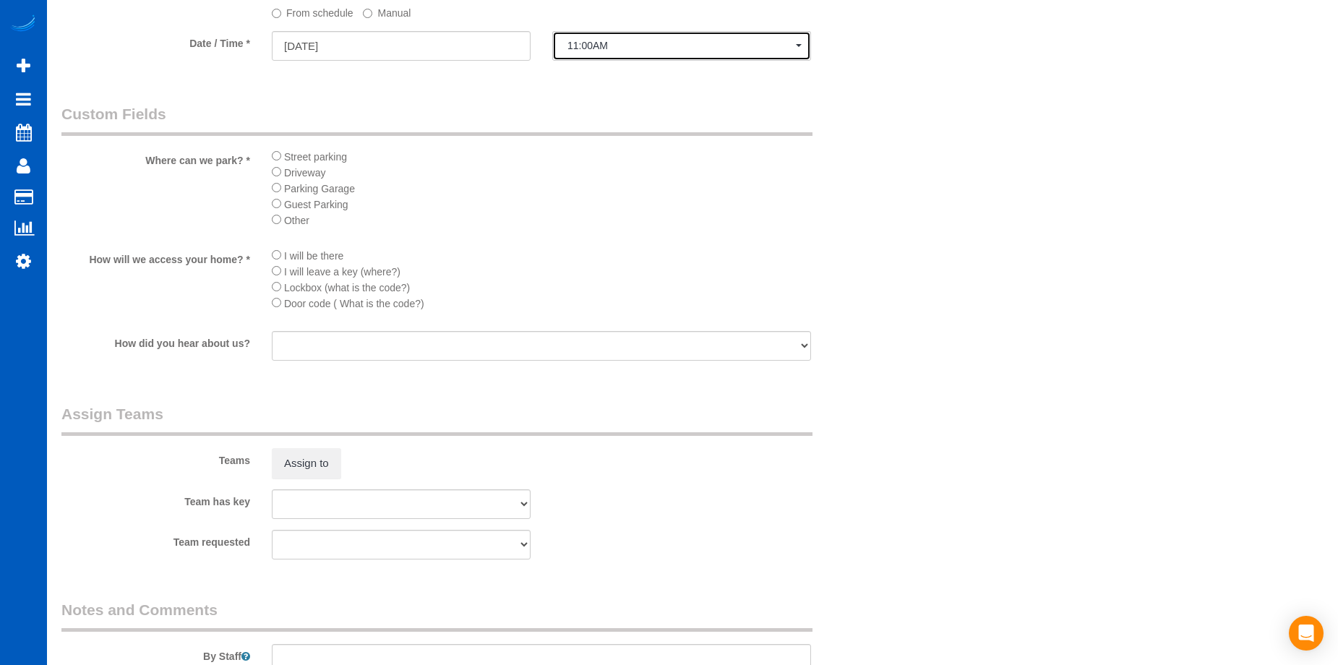
click at [627, 50] on span "11:00AM" at bounding box center [681, 46] width 228 height 12
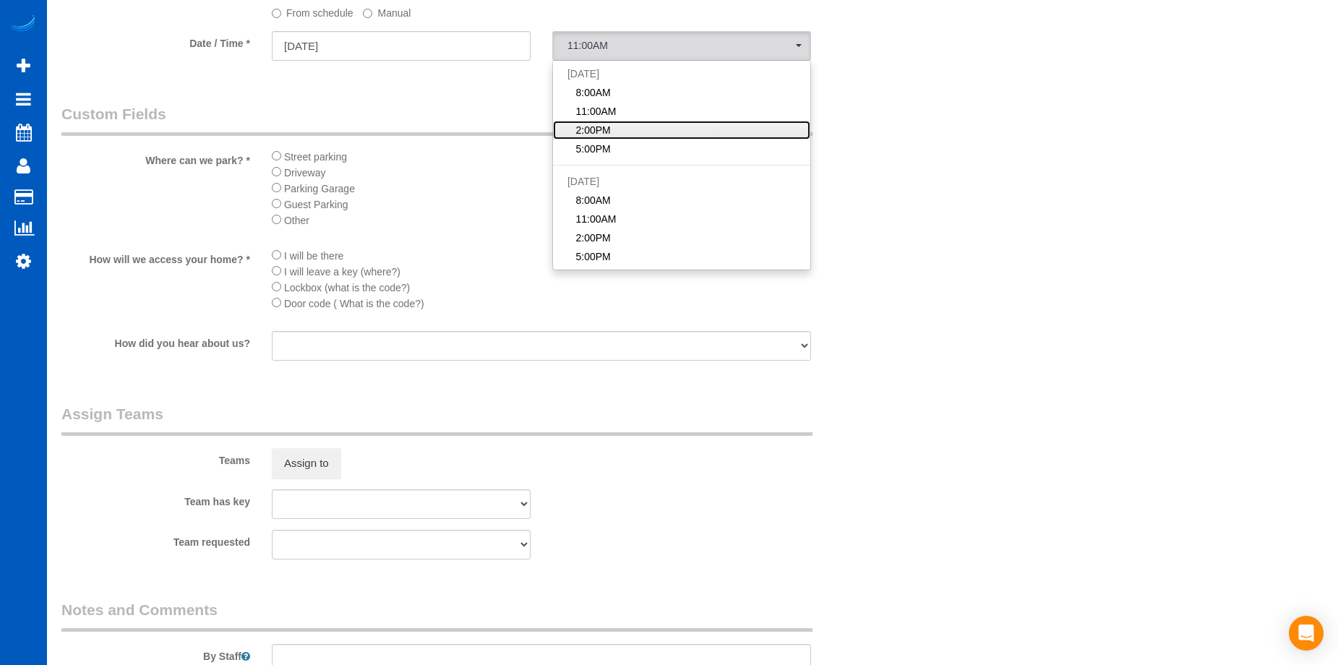
click at [639, 131] on link "2:00PM" at bounding box center [681, 130] width 257 height 19
select select "spot3"
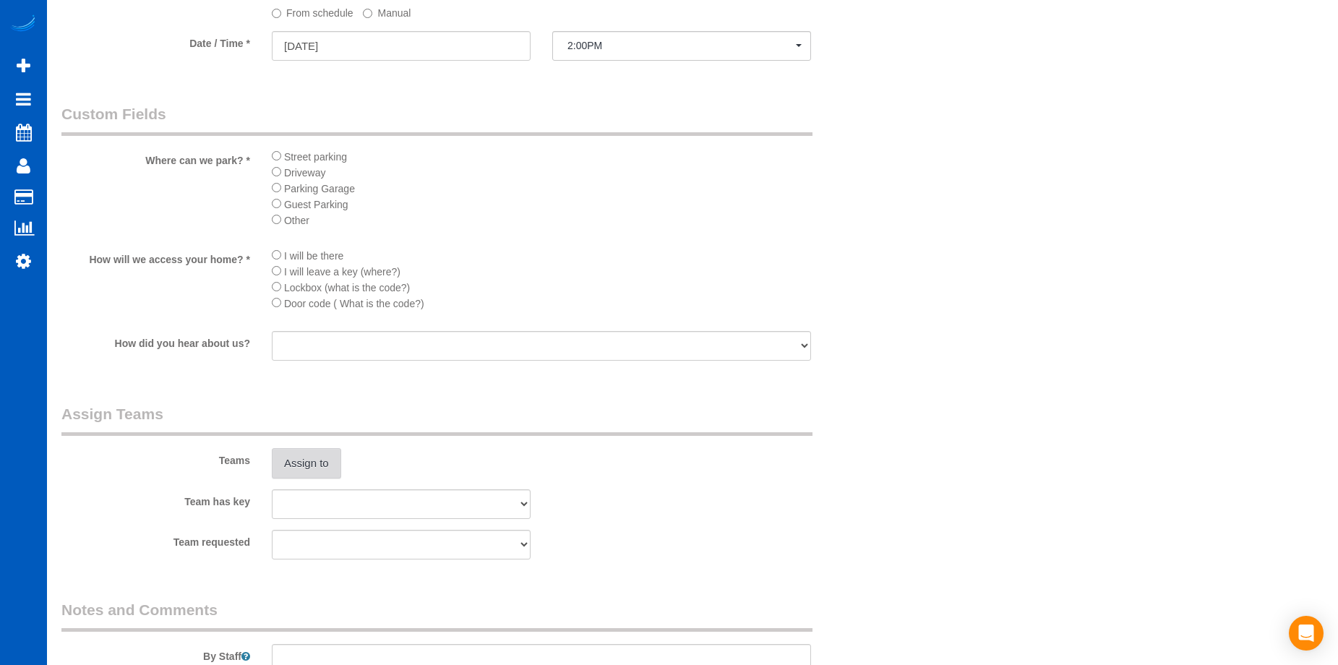
click at [328, 464] on button "Assign to" at bounding box center [306, 463] width 69 height 30
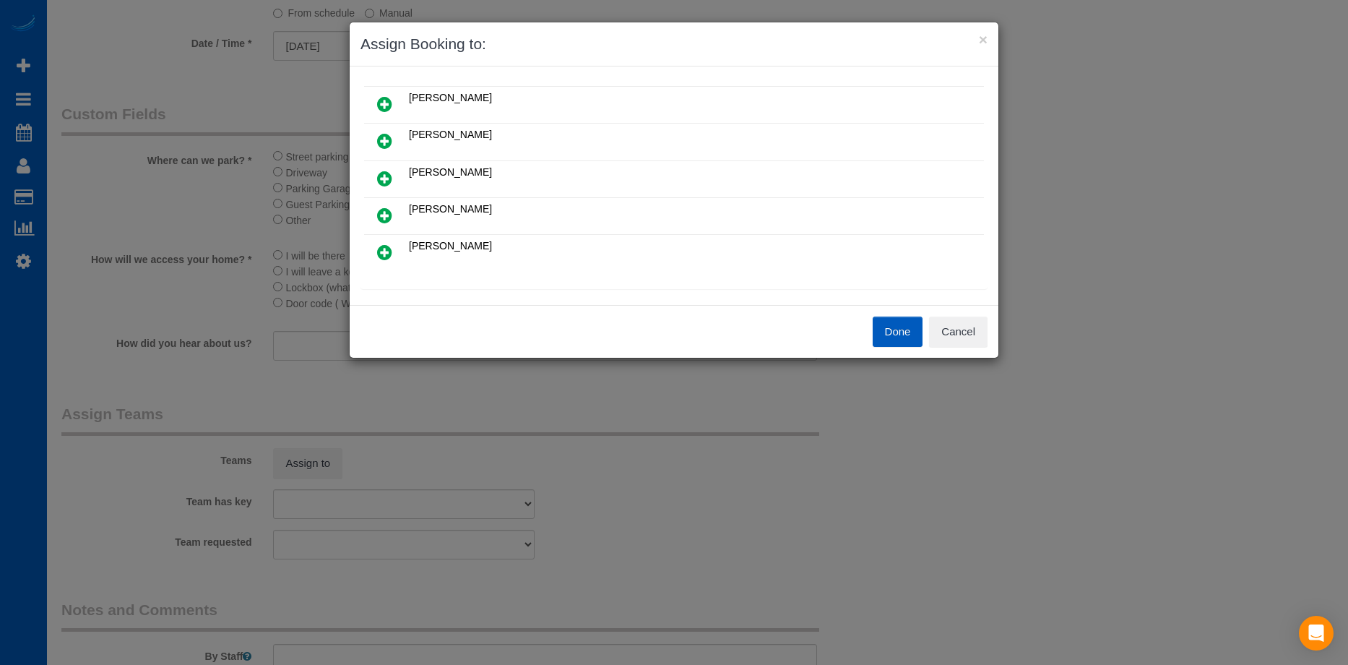
click at [386, 178] on icon at bounding box center [384, 178] width 15 height 17
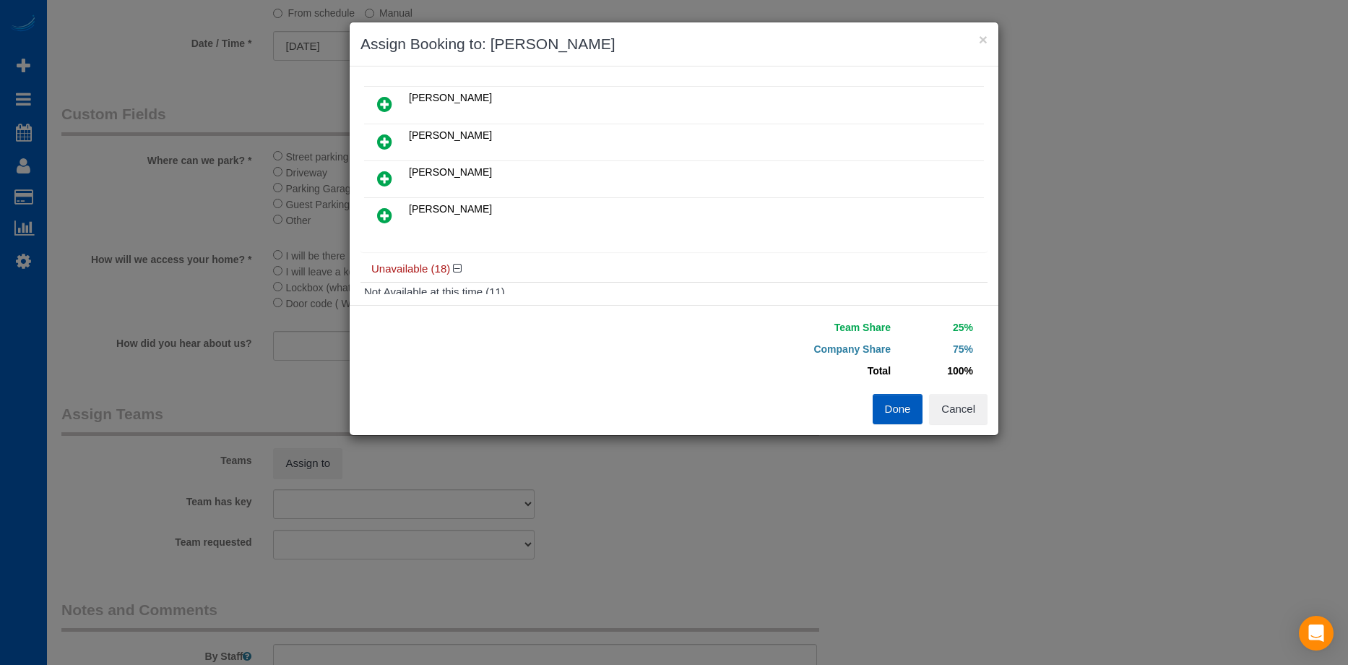
click at [390, 181] on icon at bounding box center [384, 178] width 15 height 17
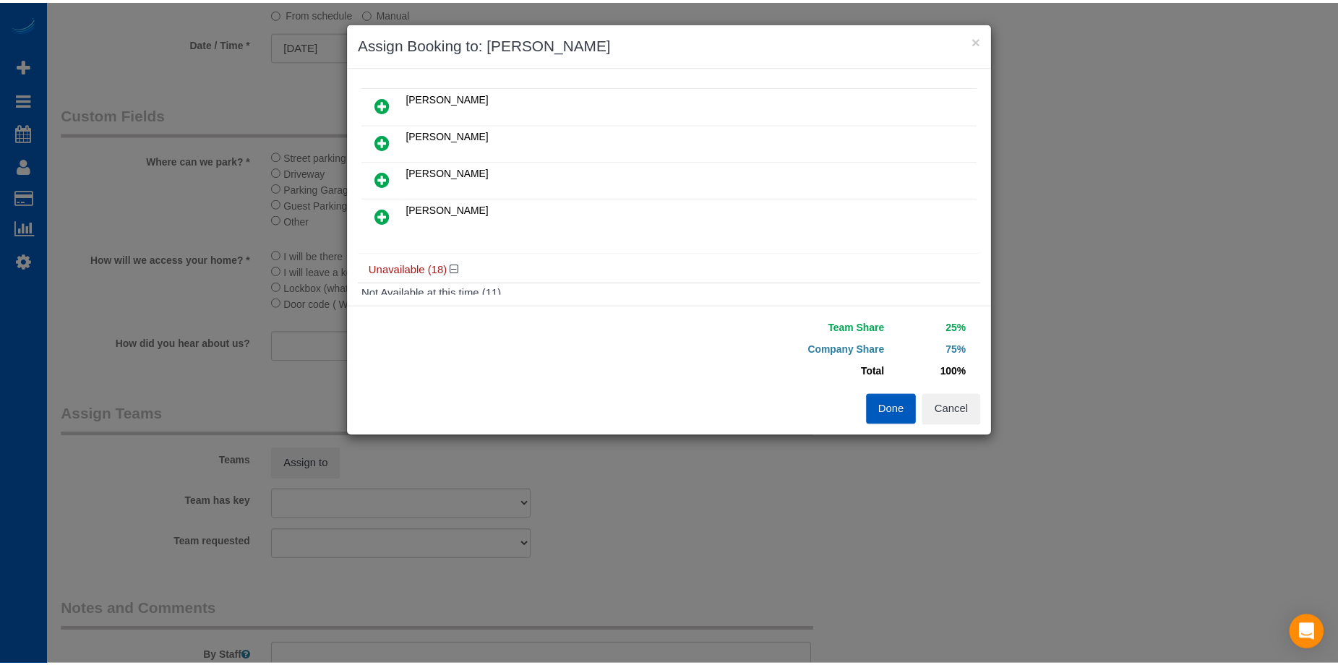
scroll to position [216, 0]
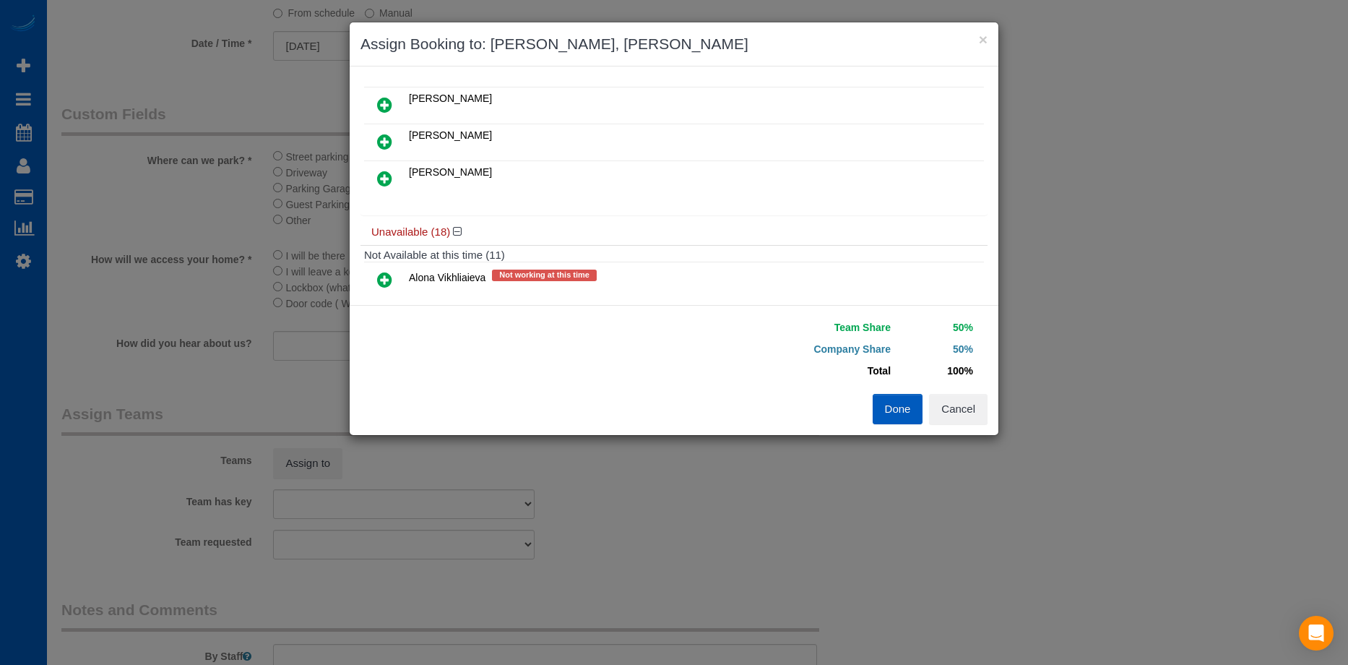
click at [908, 413] on button "Done" at bounding box center [898, 409] width 51 height 30
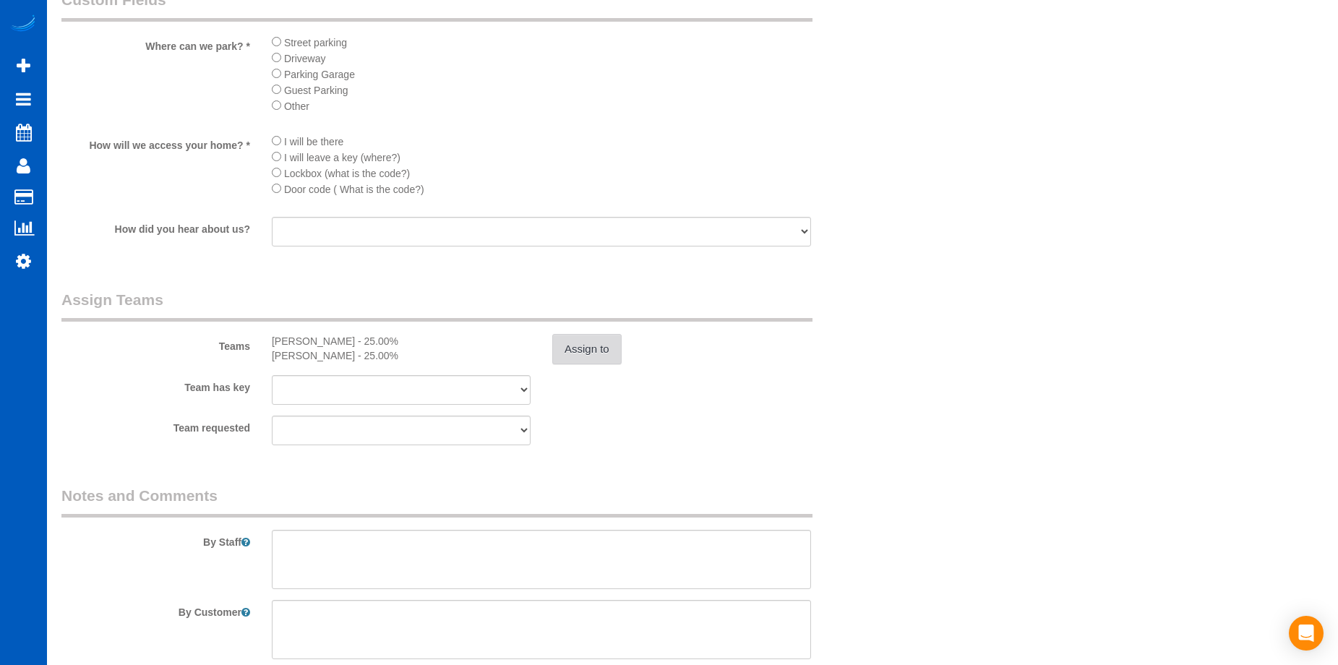
scroll to position [1784, 0]
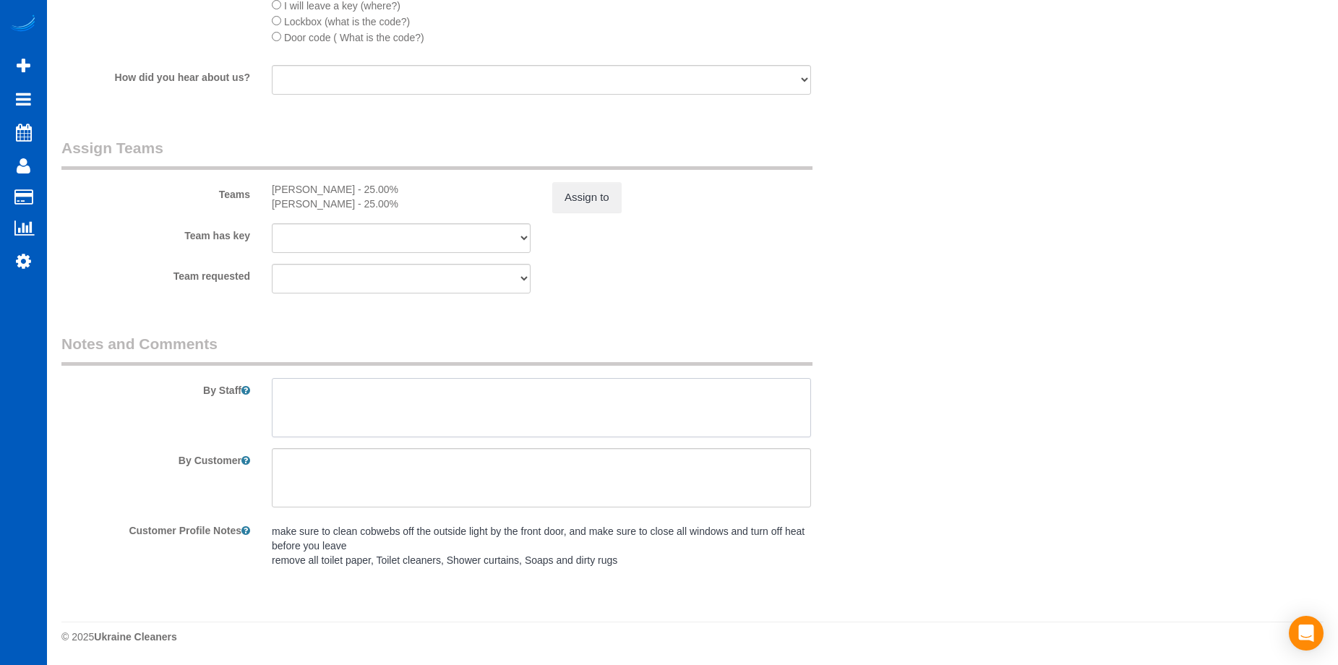
click at [658, 414] on textarea at bounding box center [541, 407] width 539 height 59
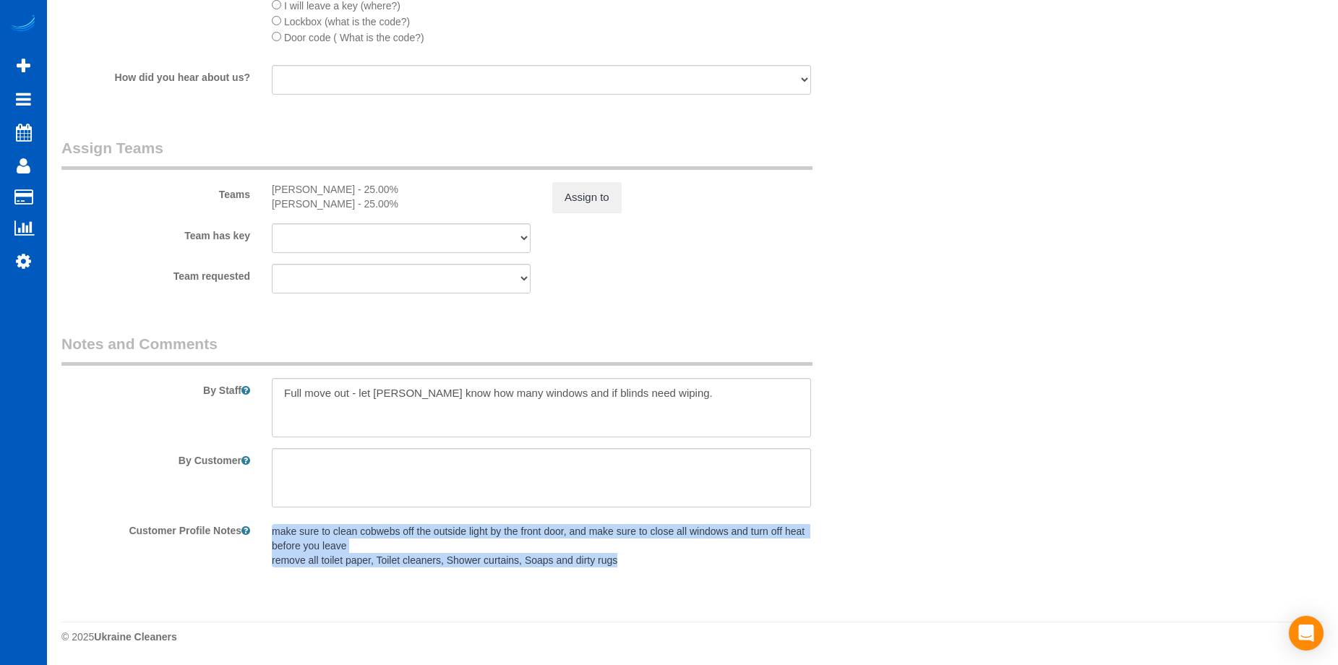
drag, startPoint x: 272, startPoint y: 530, endPoint x: 682, endPoint y: 583, distance: 413.1
click at [682, 583] on fieldset "Notes and Comments By Staff By Customer Customer Profile Notes make sure to cle…" at bounding box center [471, 459] width 820 height 252
copy pre "make sure to clean cobwebs off the outside light by the front door, and make su…"
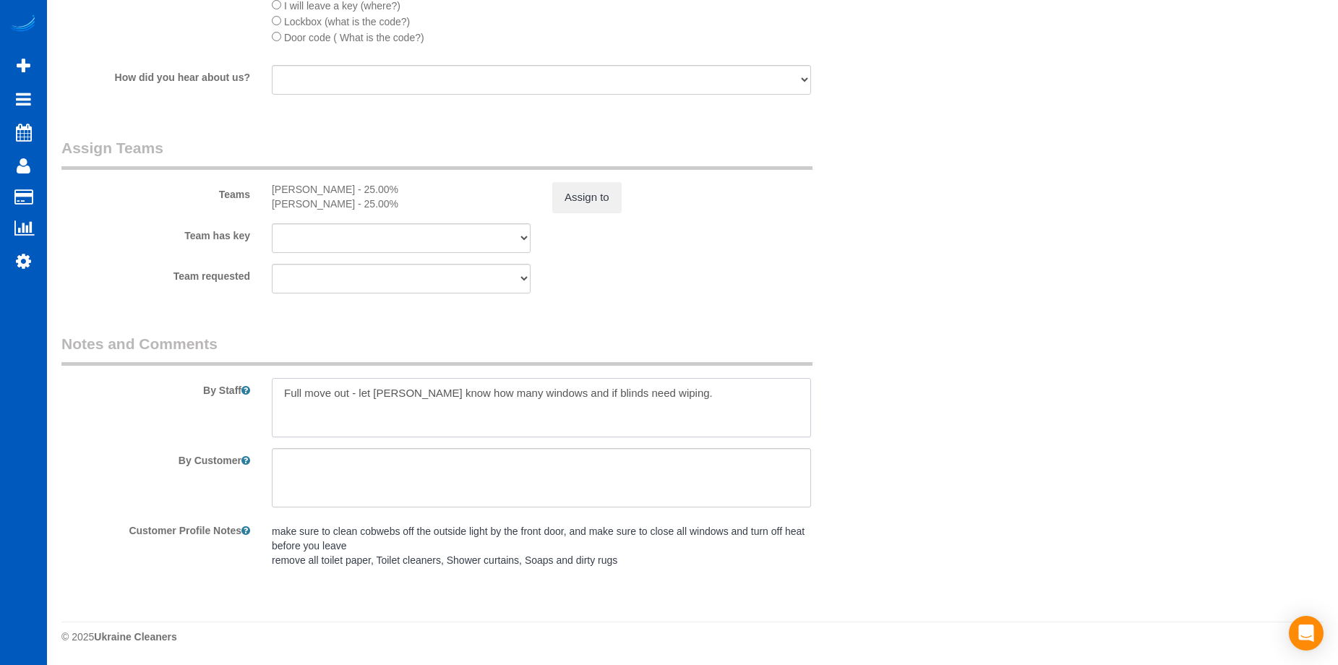
click at [679, 418] on textarea at bounding box center [541, 407] width 539 height 59
click at [663, 428] on textarea at bounding box center [541, 407] width 539 height 59
paste textarea "make sure to clean cobwebs off the outside light by the front door, and make su…"
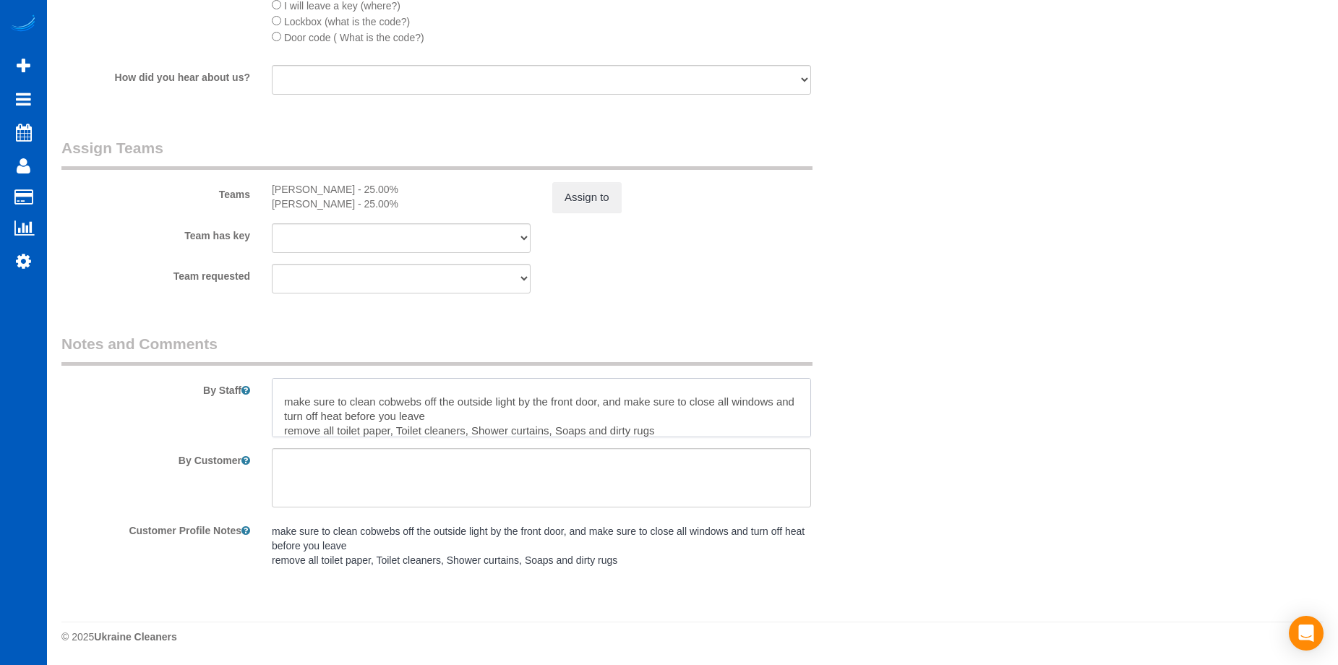
click at [293, 396] on textarea at bounding box center [541, 407] width 539 height 59
click at [577, 415] on textarea at bounding box center [541, 407] width 539 height 59
click at [289, 428] on textarea at bounding box center [541, 407] width 539 height 59
drag, startPoint x: 403, startPoint y: 427, endPoint x: 440, endPoint y: 398, distance: 47.4
click at [405, 426] on textarea at bounding box center [541, 407] width 539 height 59
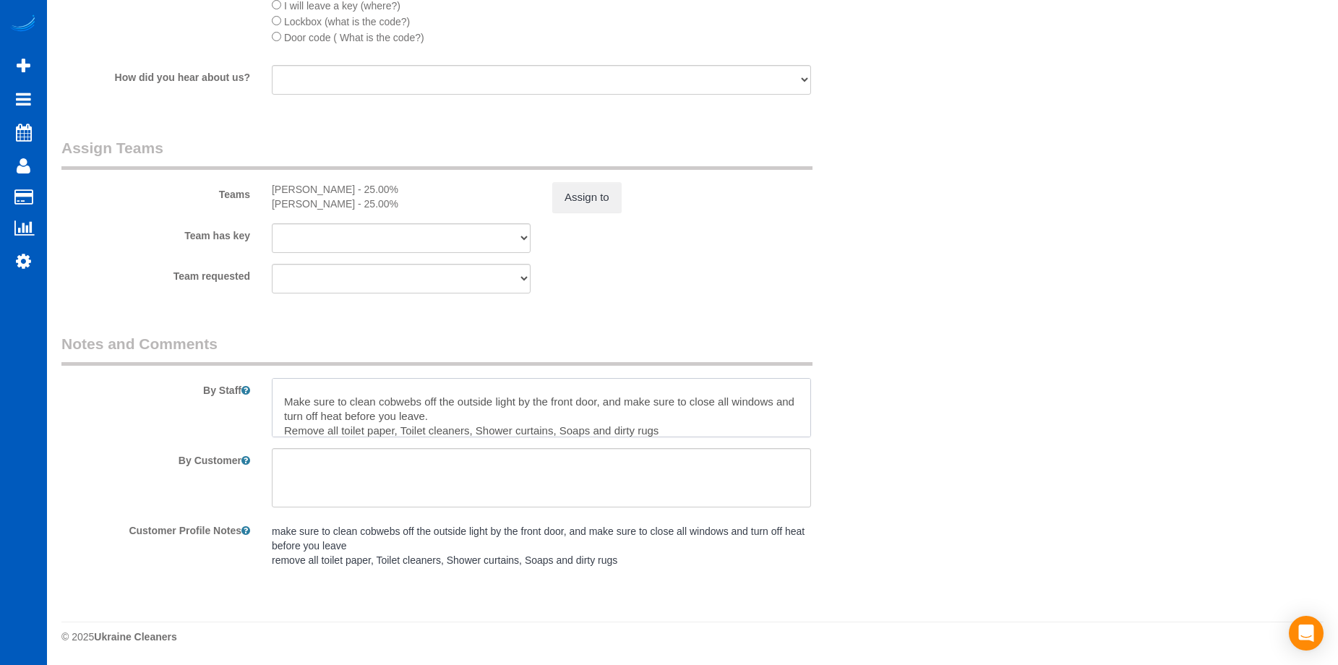
scroll to position [25, 0]
click at [487, 420] on textarea at bounding box center [541, 407] width 539 height 59
click at [560, 426] on textarea at bounding box center [541, 407] width 539 height 59
click at [684, 429] on textarea at bounding box center [541, 407] width 539 height 59
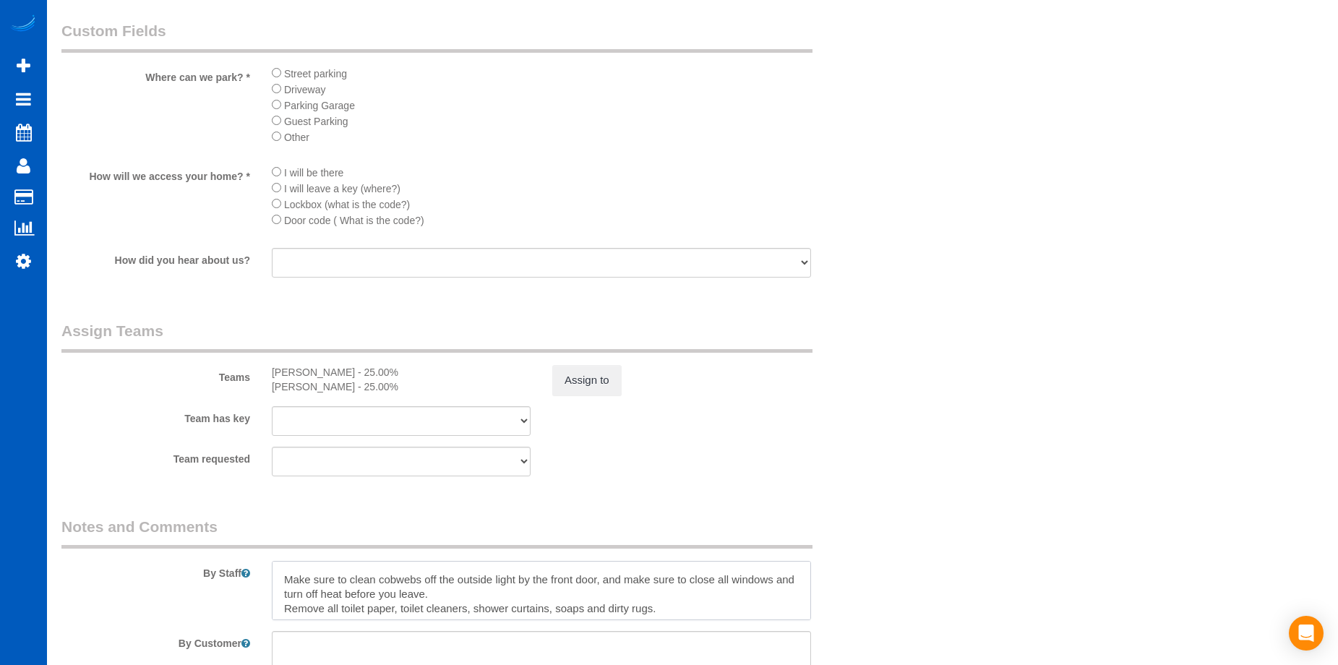
scroll to position [1494, 0]
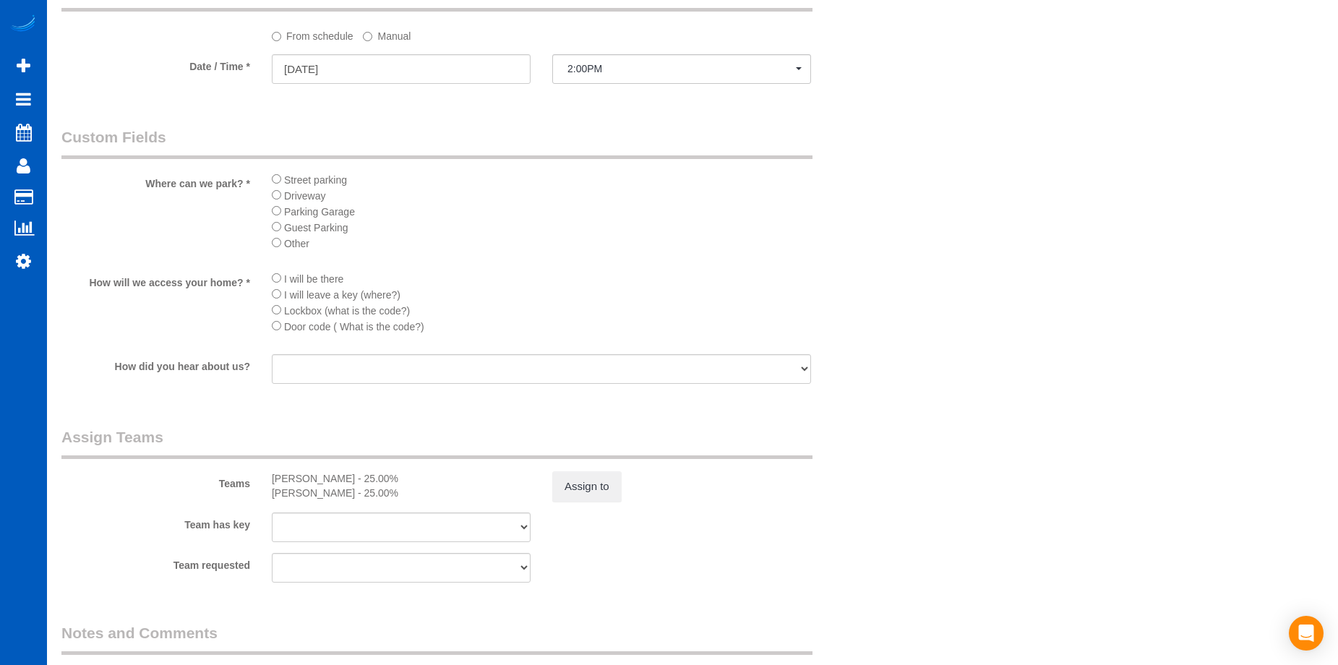
type textarea "Full move out - let [PERSON_NAME] know how many windows and if blinds need wipi…"
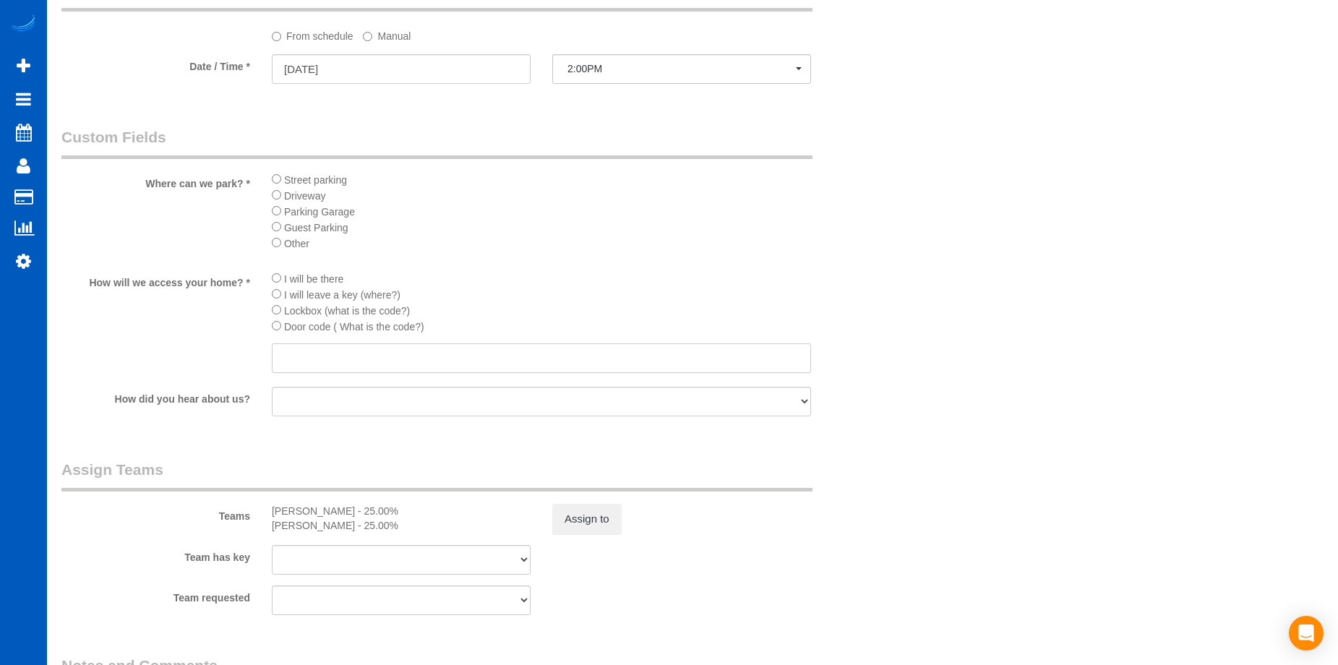
click at [361, 356] on input "text" at bounding box center [541, 358] width 539 height 30
paste input "4590"
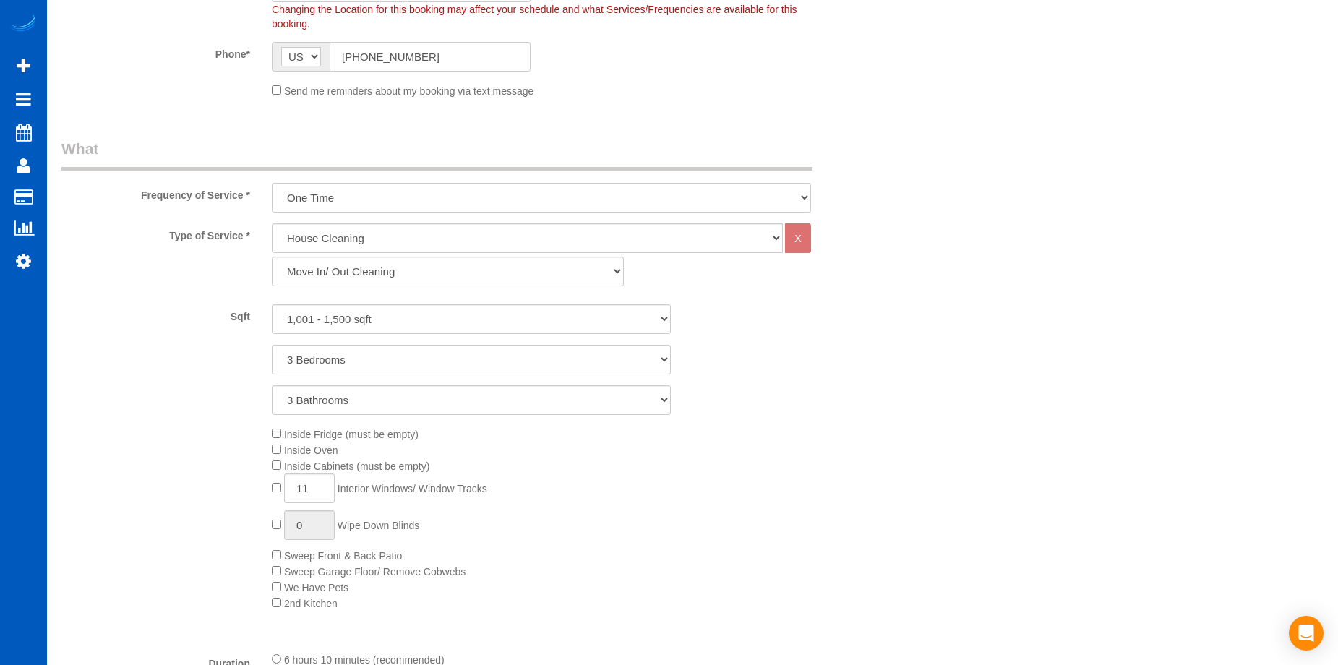
scroll to position [410, 0]
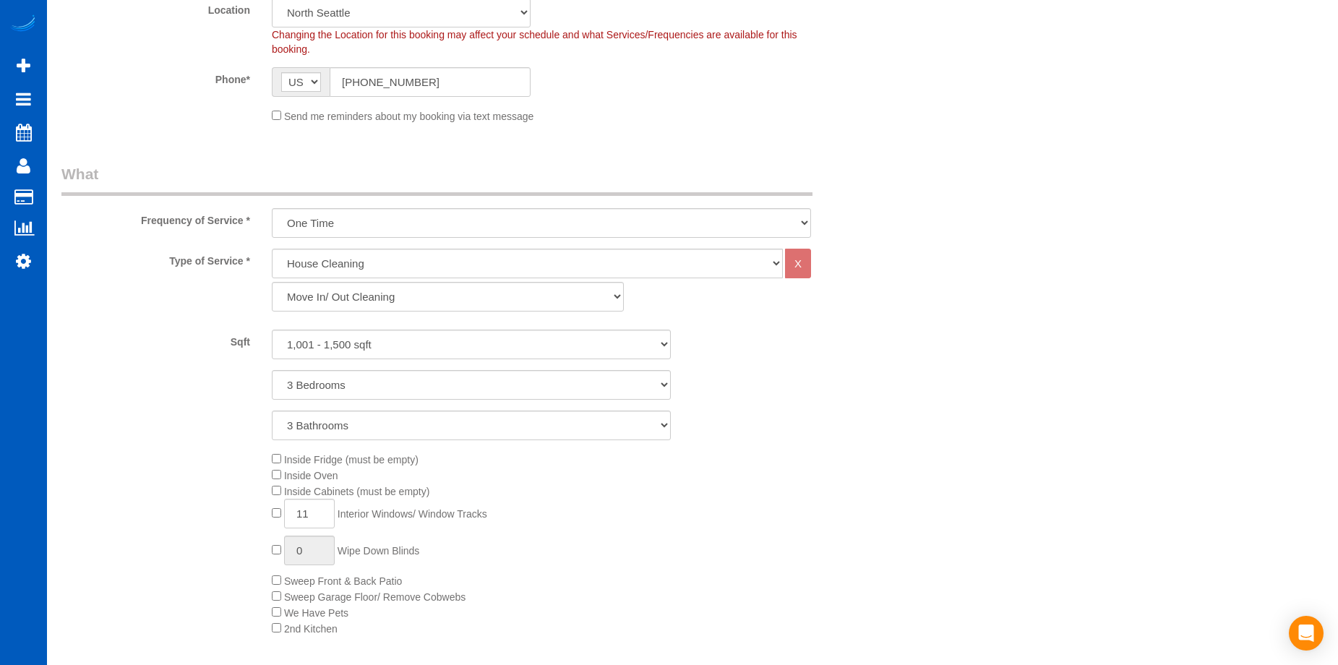
type input "4590"
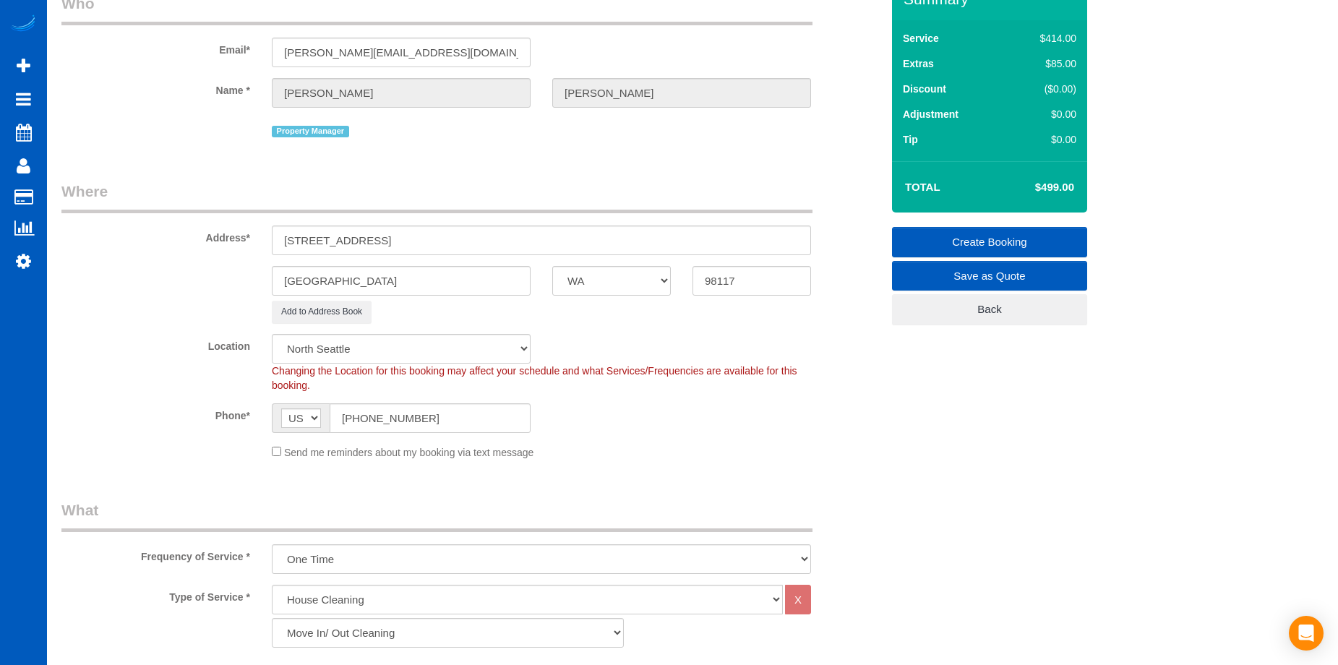
scroll to position [49, 0]
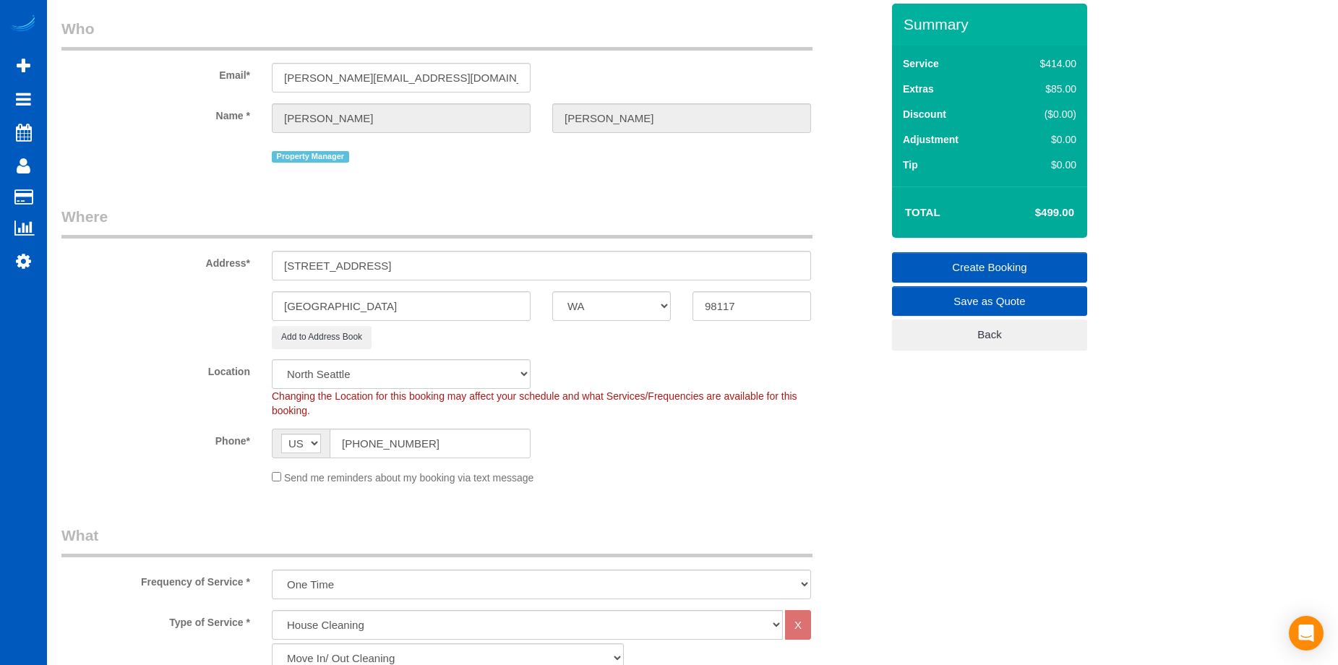
click at [971, 266] on link "Create Booking" at bounding box center [989, 267] width 195 height 30
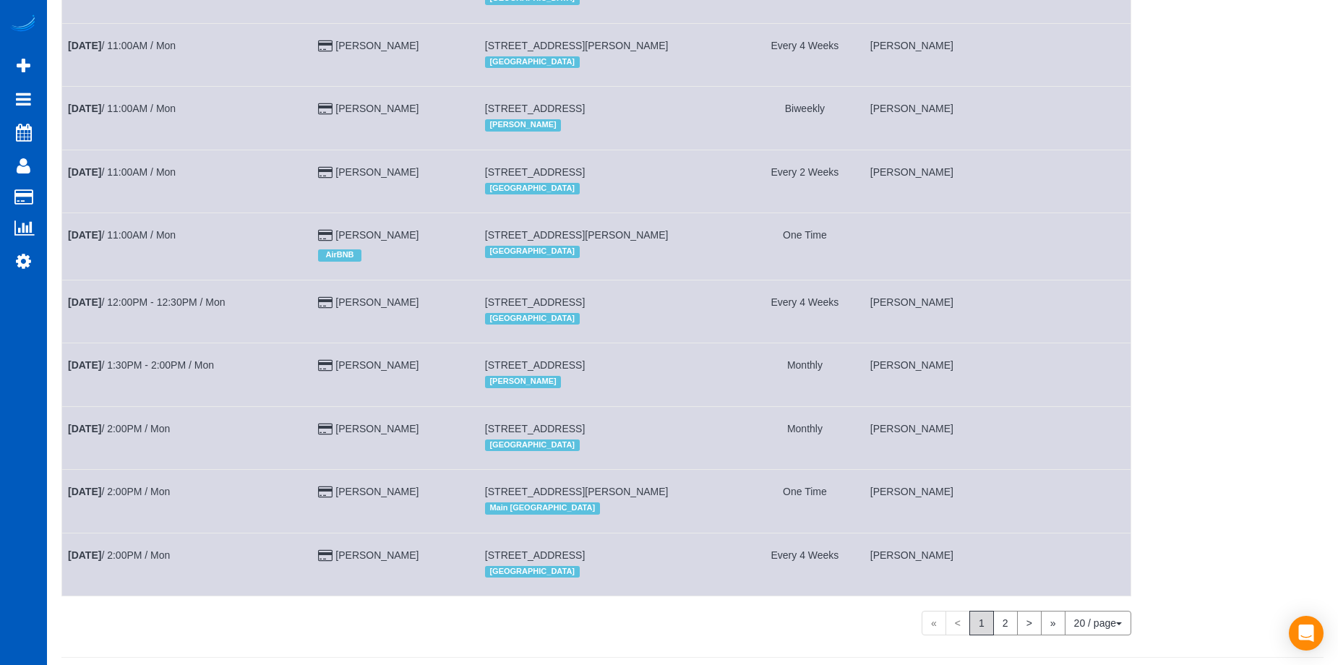
scroll to position [864, 0]
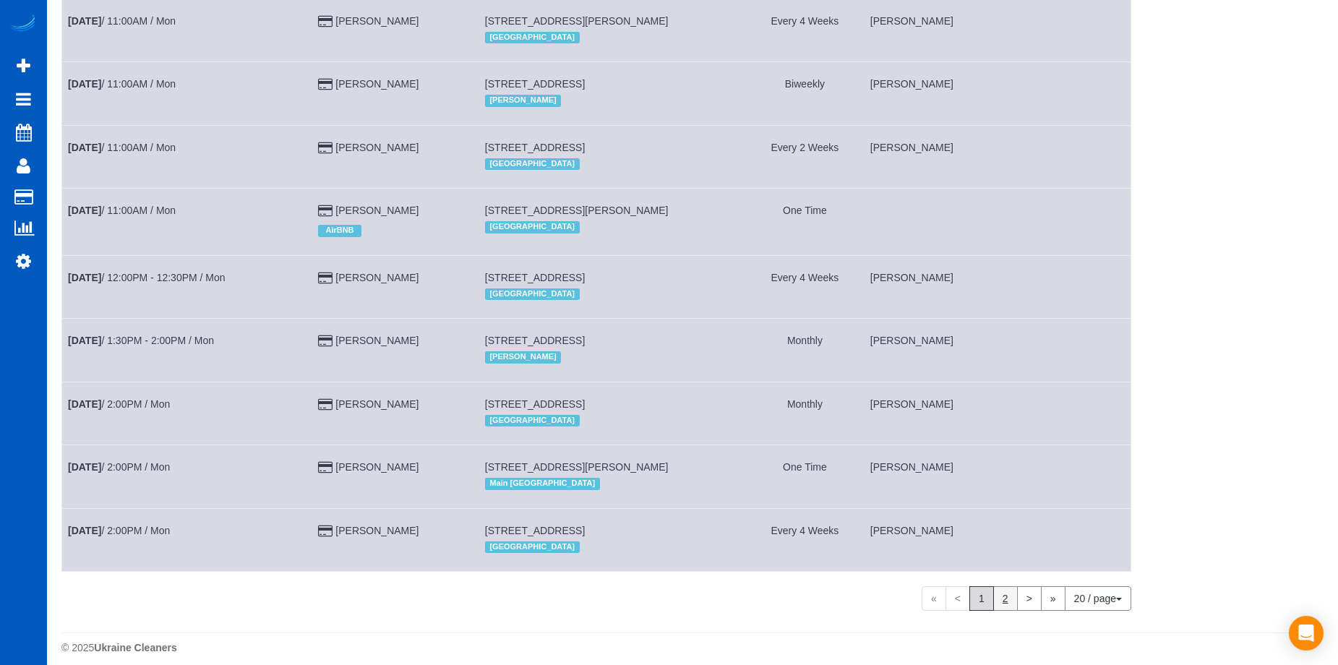
click at [1009, 588] on link "2" at bounding box center [1005, 598] width 25 height 25
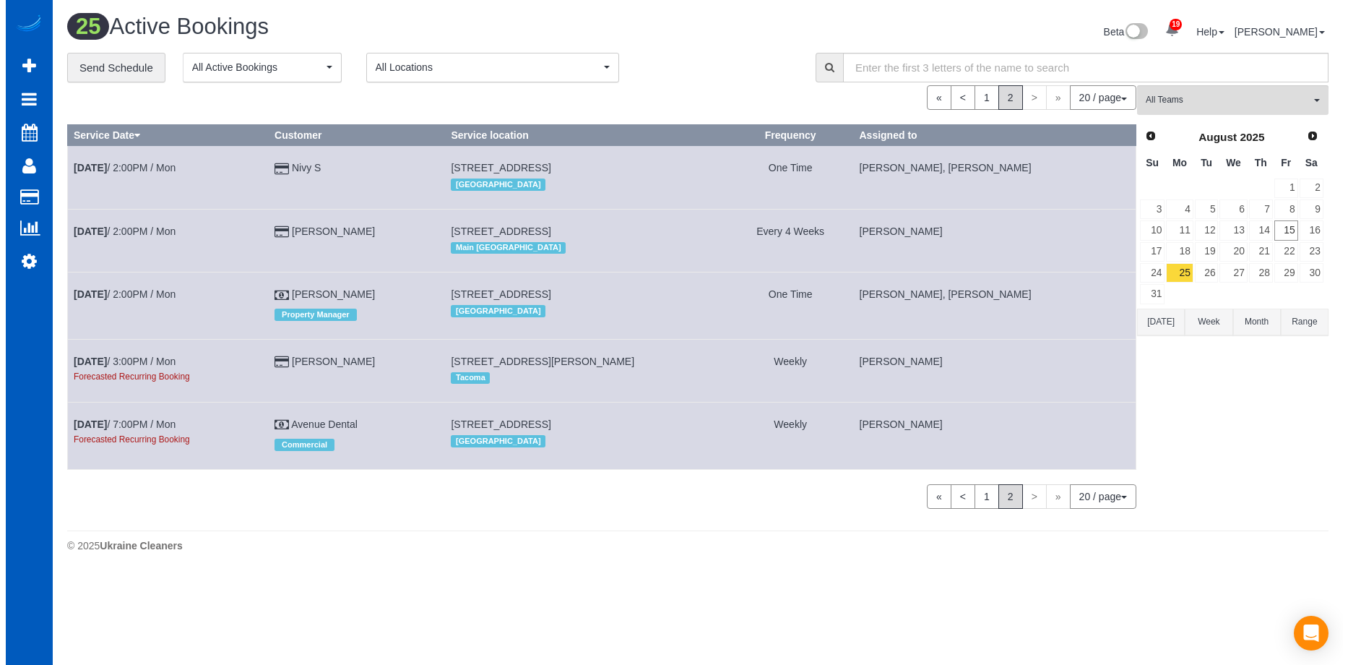
scroll to position [0, 0]
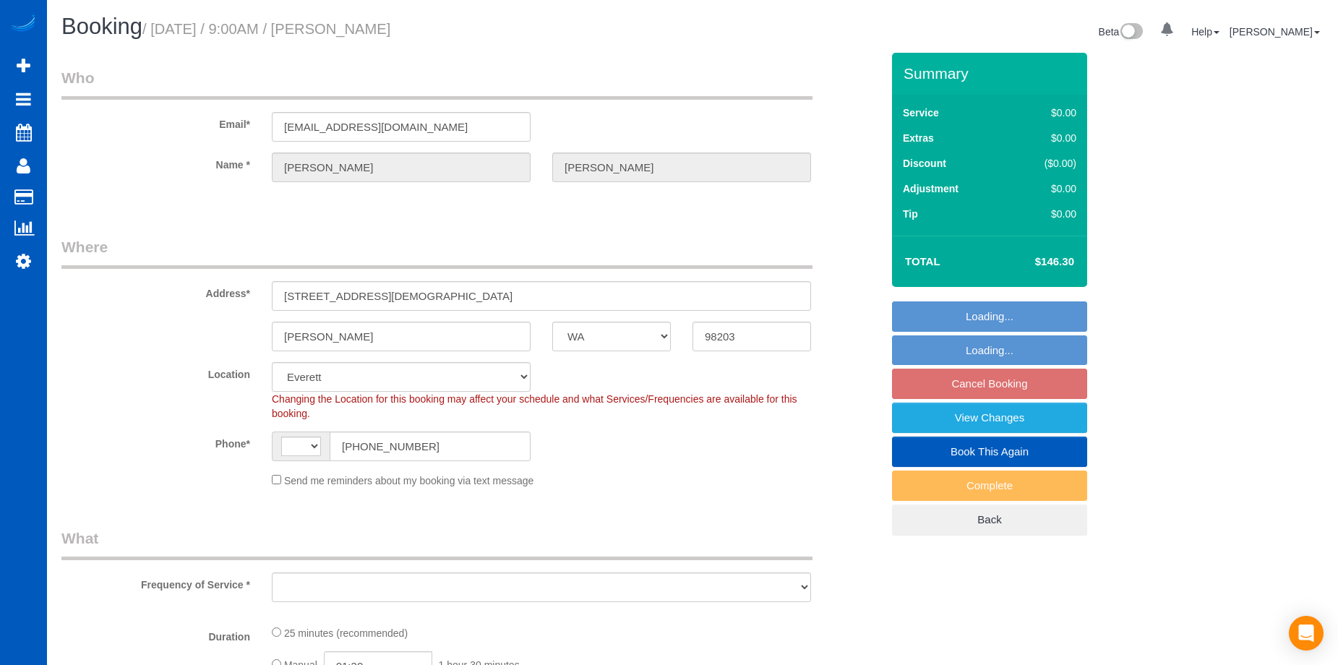
select select "WA"
select select "object:642"
select select "WA"
select select "object:899"
select select "spot3"
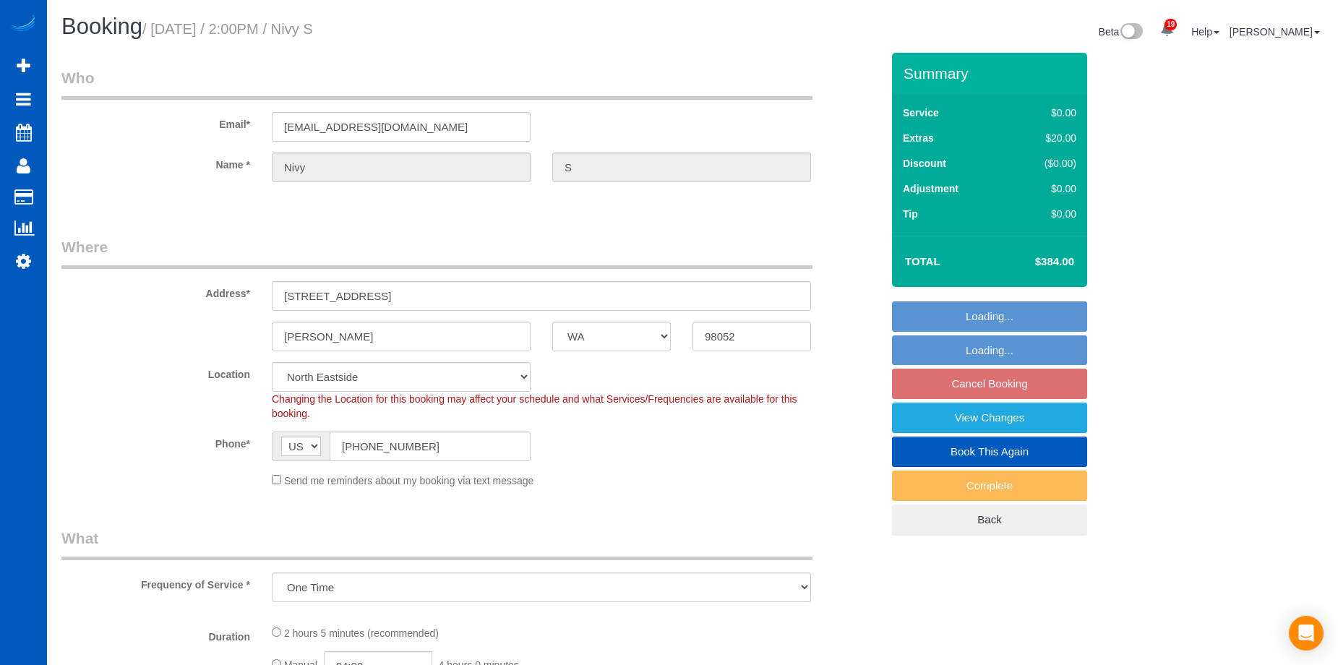
select select "199"
select select "1501"
select select "2"
select select "3"
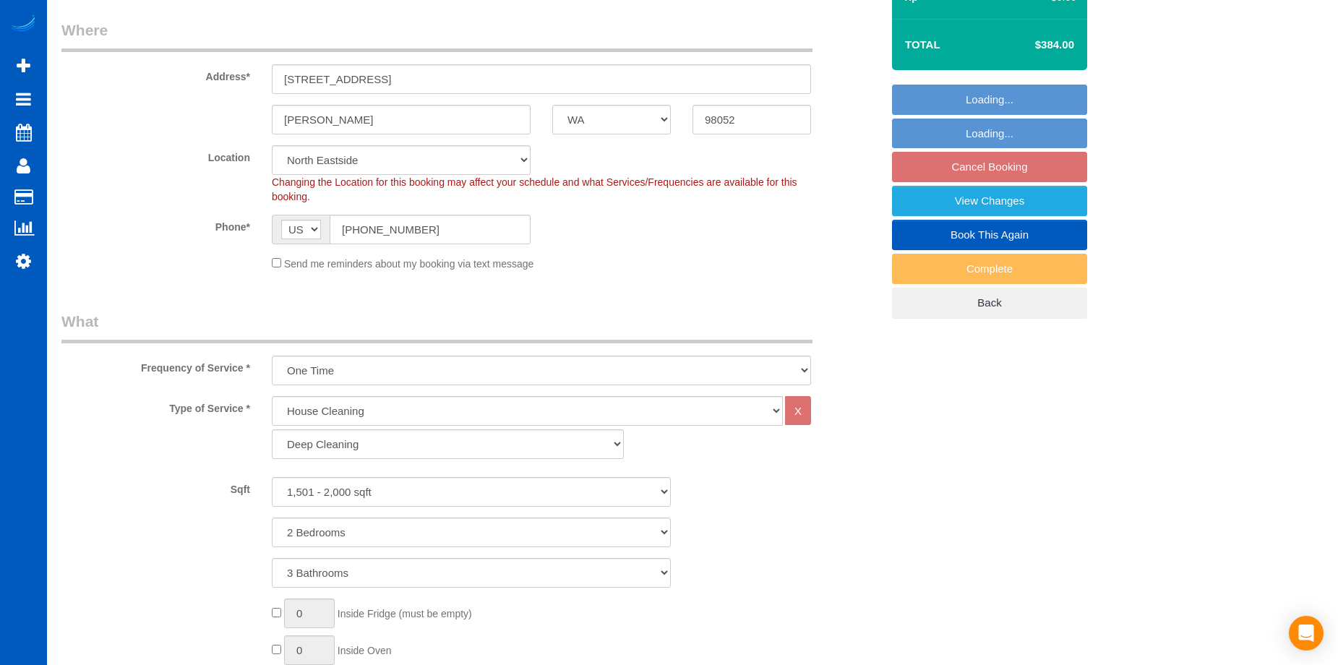
select select "1501"
select select "2"
select select "3"
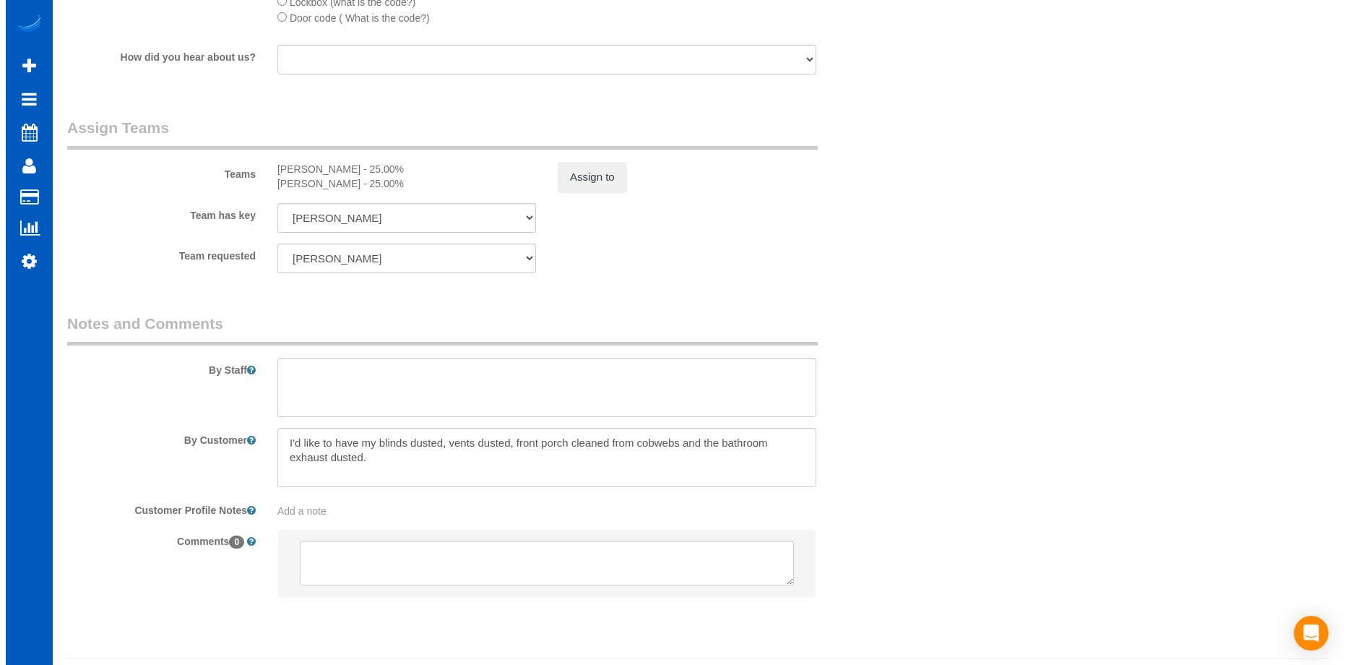
scroll to position [1807, 0]
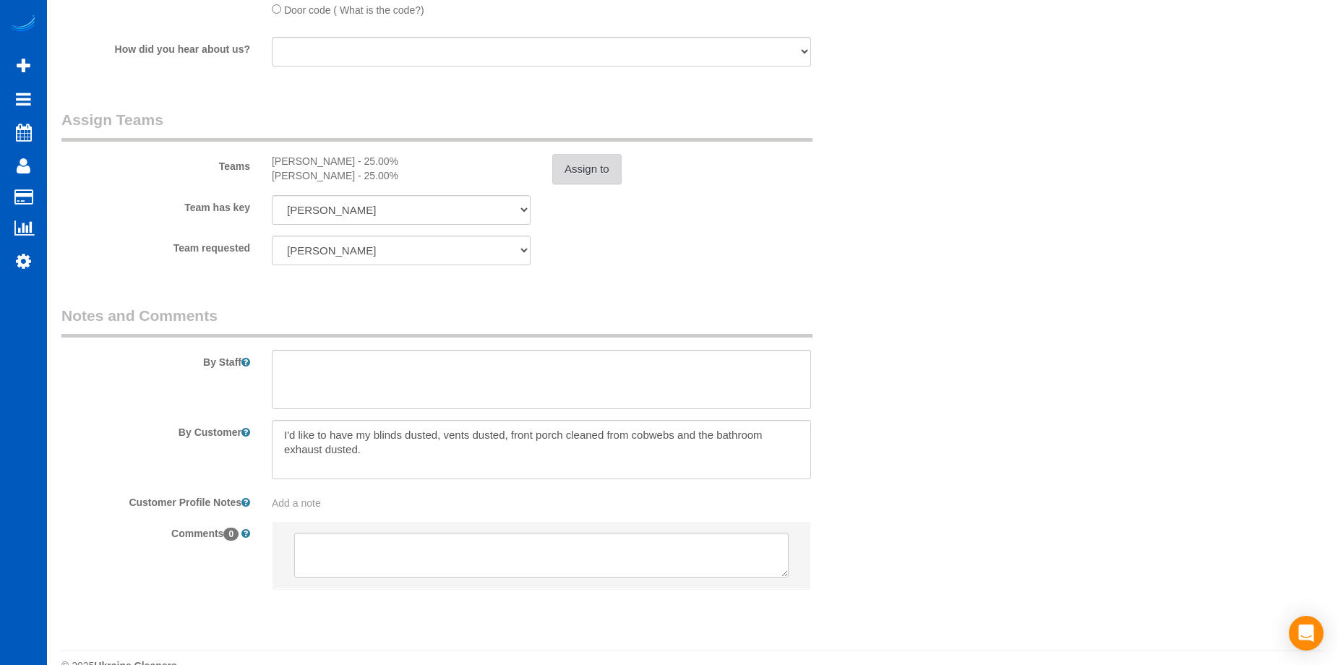
click at [601, 176] on button "Assign to" at bounding box center [586, 169] width 69 height 30
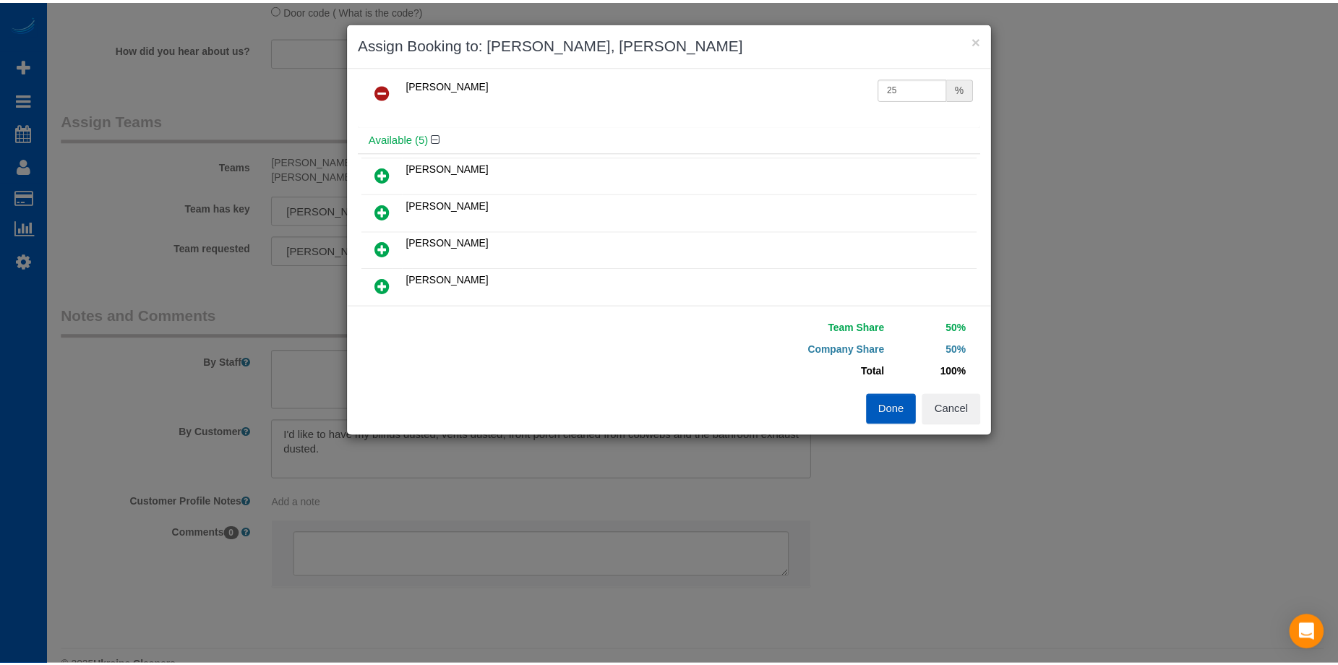
scroll to position [145, 0]
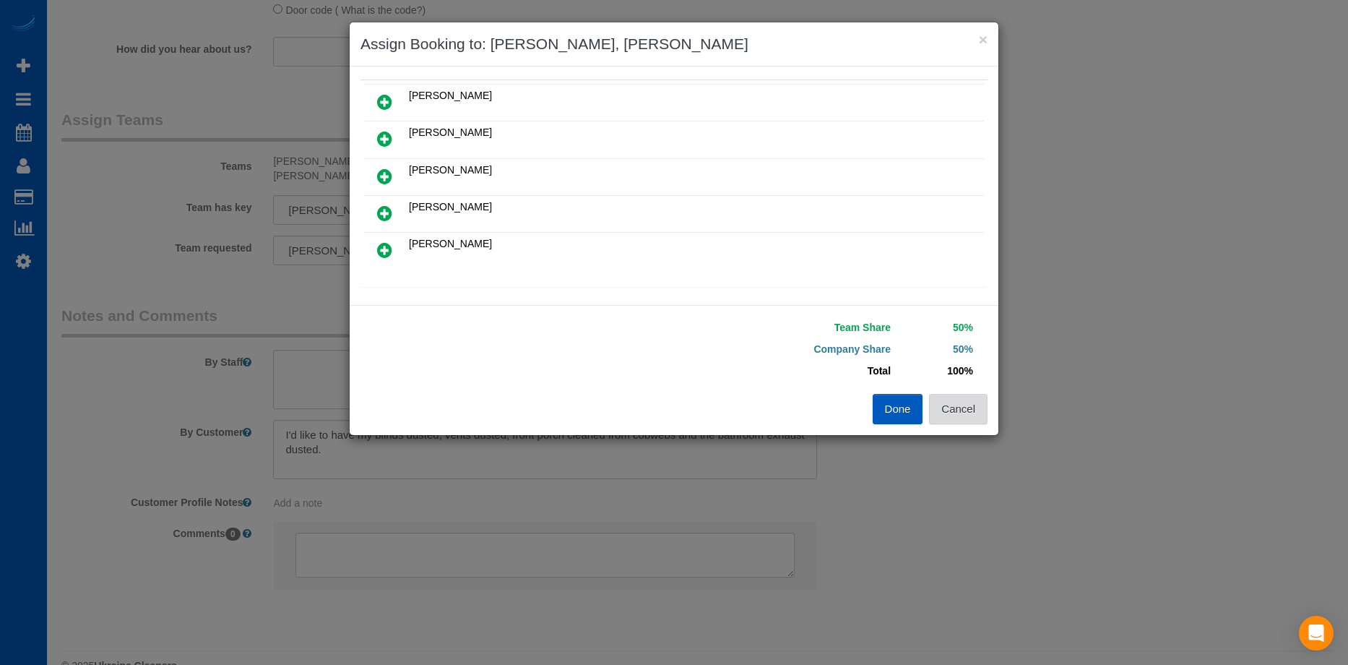
click at [979, 410] on button "Cancel" at bounding box center [958, 409] width 59 height 30
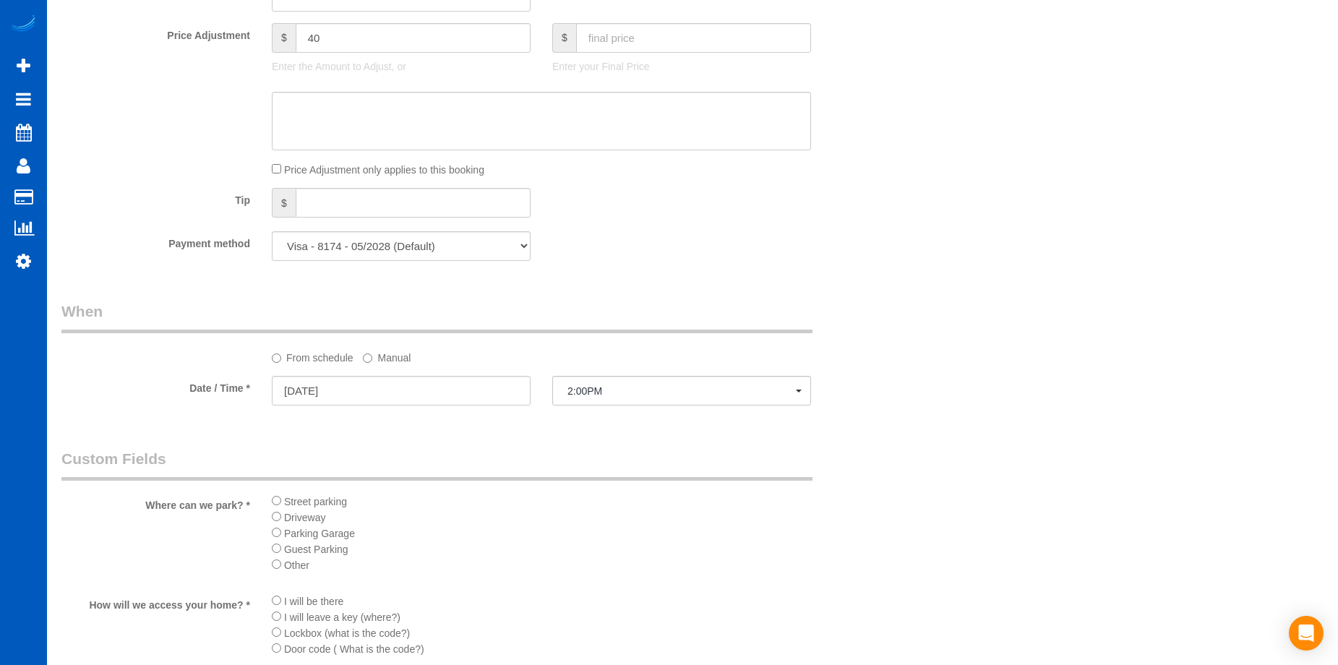
scroll to position [1301, 0]
